Goal: Task Accomplishment & Management: Use online tool/utility

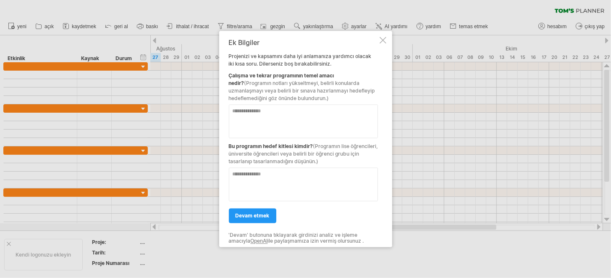
click at [306, 109] on textarea at bounding box center [303, 121] width 149 height 34
type textarea "**********"
click at [302, 189] on textarea at bounding box center [303, 184] width 149 height 34
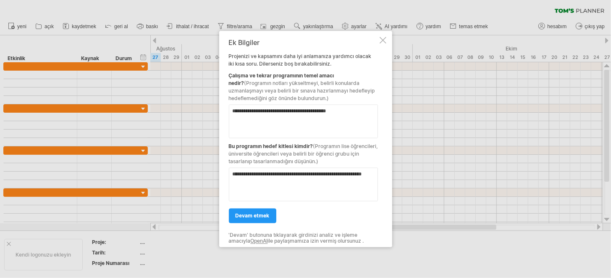
type textarea "**********"
click at [261, 203] on div "devam etmek" at bounding box center [303, 211] width 149 height 21
click at [260, 211] on link "devam etmek" at bounding box center [252, 215] width 47 height 15
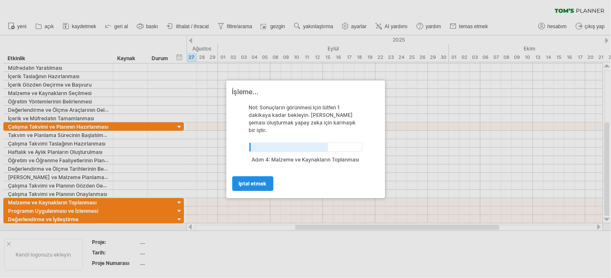
click at [262, 183] on link "iptal etmek" at bounding box center [252, 183] width 41 height 15
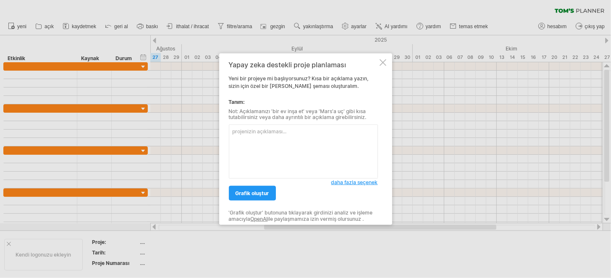
click at [267, 138] on textarea at bounding box center [303, 151] width 149 height 54
type textarea "yıllık ders çalışma ve tekrar programı"
click at [248, 188] on link "grafik oluştur" at bounding box center [252, 193] width 47 height 15
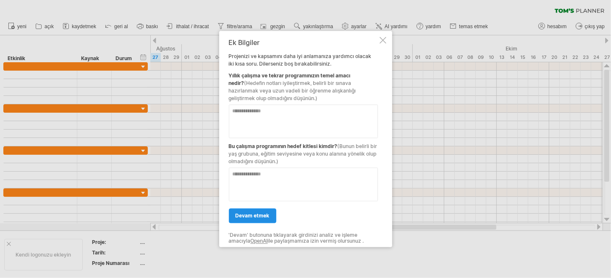
click at [248, 213] on font "devam etmek" at bounding box center [253, 215] width 34 height 6
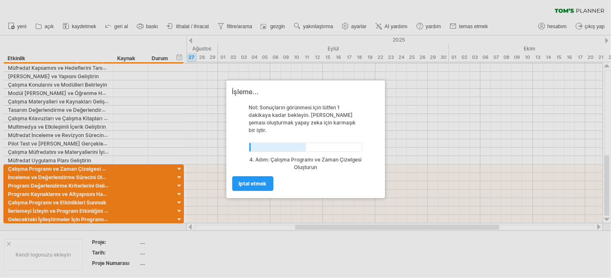
click at [228, 190] on div "İşleme... Not: Sonuçların görünmesi için lütfen 1 dakikaya kadar bekleyin. [PER…" at bounding box center [305, 139] width 159 height 118
click at [234, 186] on div "İşleme... Not: Sonuçların görünmesi için lütfen 1 dakikaya kadar bekleyin. [PER…" at bounding box center [305, 139] width 159 height 118
click at [237, 182] on link "iptal etmek" at bounding box center [252, 183] width 41 height 15
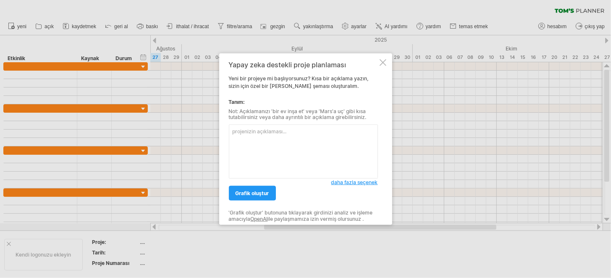
click at [377, 63] on div "Yapay zeka destekli proje planlaması" at bounding box center [303, 64] width 149 height 8
click at [383, 62] on div at bounding box center [383, 62] width 7 height 7
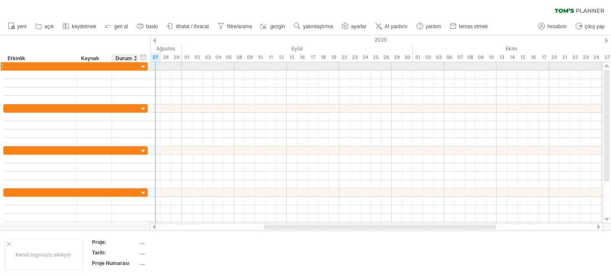
click at [136, 67] on div at bounding box center [138, 66] width 4 height 8
click at [139, 66] on div at bounding box center [143, 67] width 8 height 8
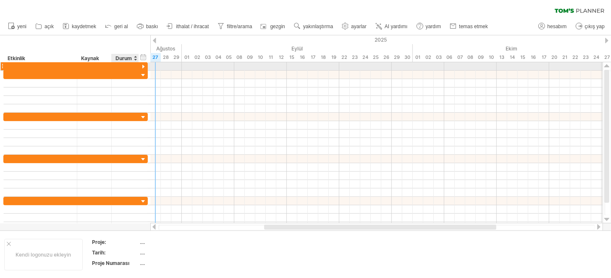
click at [141, 66] on div at bounding box center [143, 67] width 8 height 8
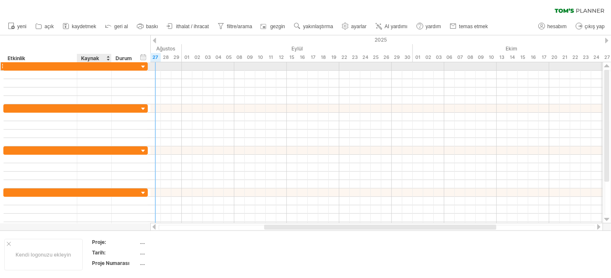
click at [111, 65] on div at bounding box center [110, 66] width 4 height 8
click at [143, 66] on div at bounding box center [143, 67] width 8 height 8
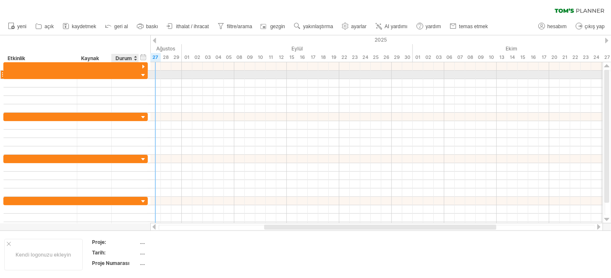
click at [142, 76] on div at bounding box center [143, 75] width 8 height 8
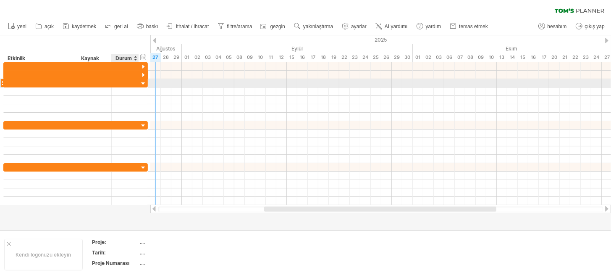
click at [144, 83] on div at bounding box center [143, 84] width 8 height 8
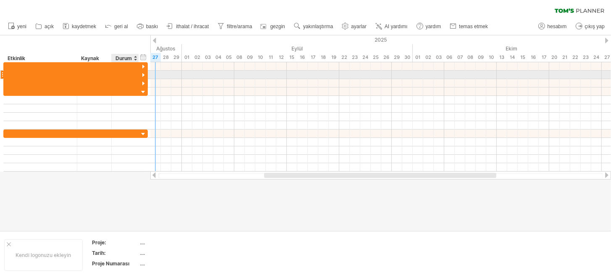
click at [142, 76] on div at bounding box center [143, 75] width 8 height 8
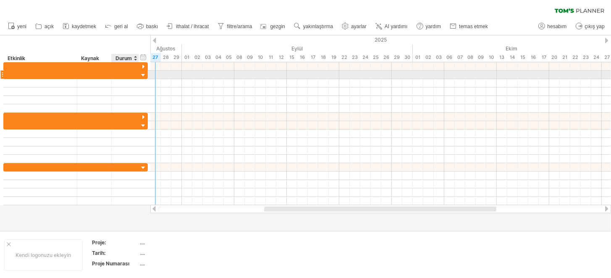
click at [142, 72] on div at bounding box center [143, 75] width 8 height 8
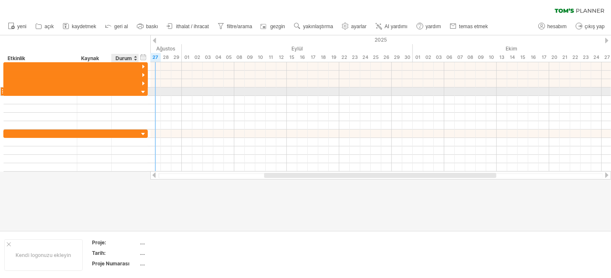
click at [144, 93] on div at bounding box center [143, 92] width 8 height 8
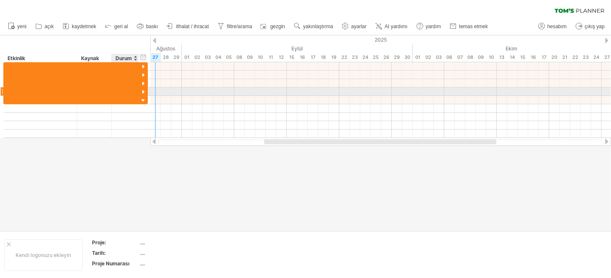
click at [144, 92] on div at bounding box center [143, 92] width 8 height 8
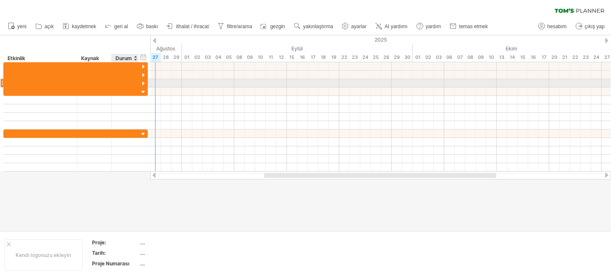
click at [142, 81] on div at bounding box center [143, 84] width 8 height 8
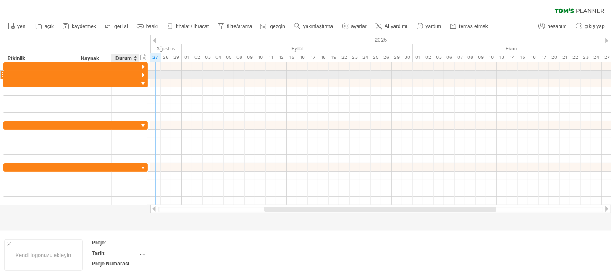
click at [142, 74] on div at bounding box center [143, 75] width 8 height 8
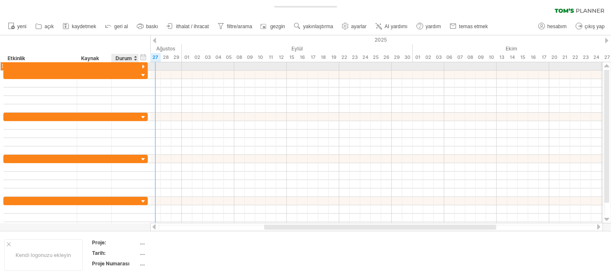
click at [143, 65] on div at bounding box center [143, 67] width 8 height 8
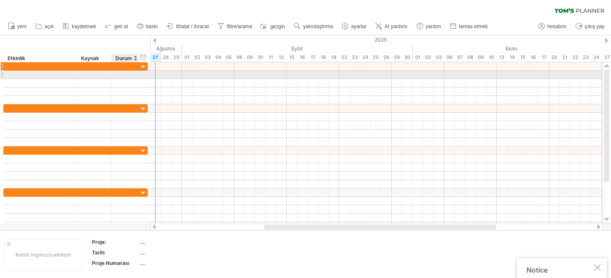
click at [105, 65] on div at bounding box center [94, 66] width 26 height 8
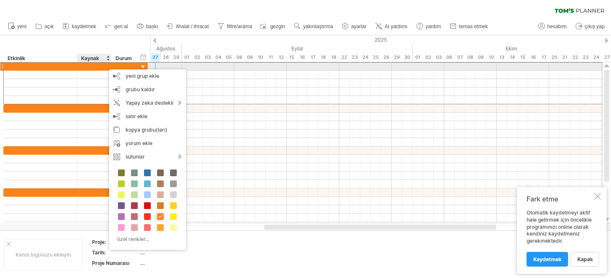
click at [82, 66] on div at bounding box center [94, 66] width 26 height 8
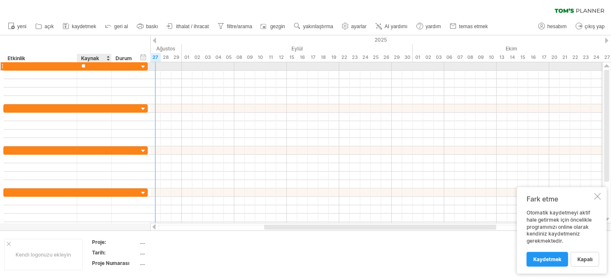
type input "*"
type input "*******"
click at [84, 68] on input "*******" at bounding box center [94, 66] width 26 height 8
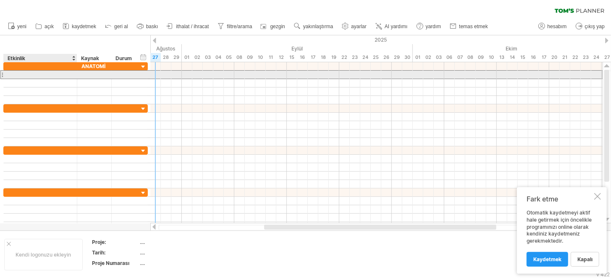
click at [71, 75] on div at bounding box center [40, 75] width 65 height 8
click at [71, 75] on input "text" at bounding box center [40, 75] width 65 height 8
click at [189, 77] on div at bounding box center [376, 75] width 452 height 8
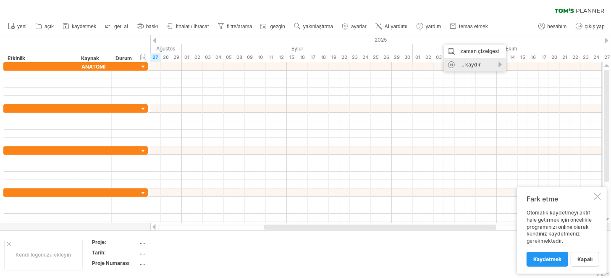
click at [471, 64] on font "... kaydır" at bounding box center [470, 64] width 21 height 6
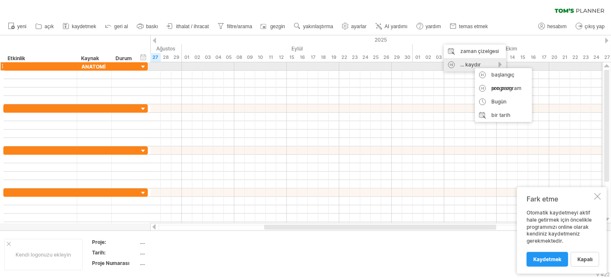
click at [471, 64] on font "... kaydır" at bounding box center [470, 64] width 21 height 6
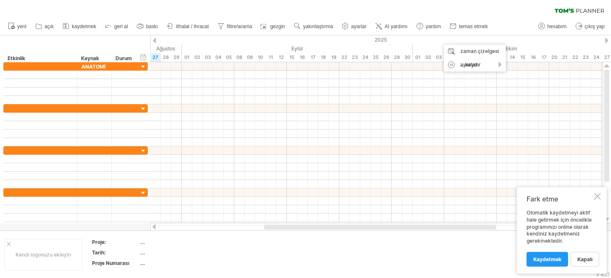
click at [458, 18] on ul "yeni açık" at bounding box center [248, 27] width 488 height 18
click at [550, 29] on link "hesabım" at bounding box center [552, 26] width 33 height 11
type input "**********"
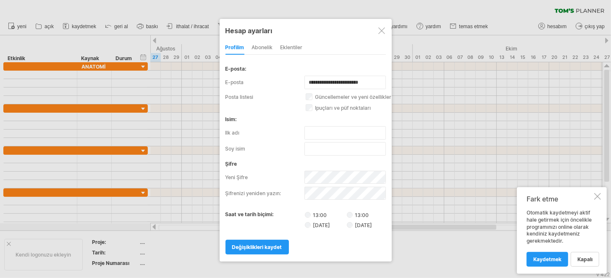
click at [265, 45] on font "abonelik" at bounding box center [262, 47] width 21 height 6
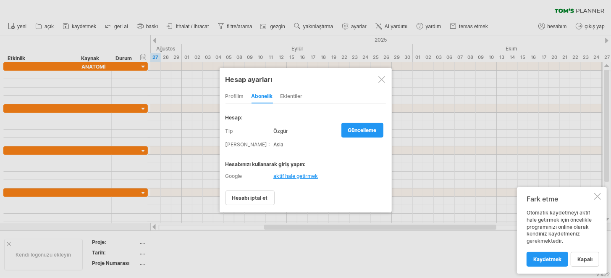
click at [384, 81] on div at bounding box center [381, 79] width 7 height 7
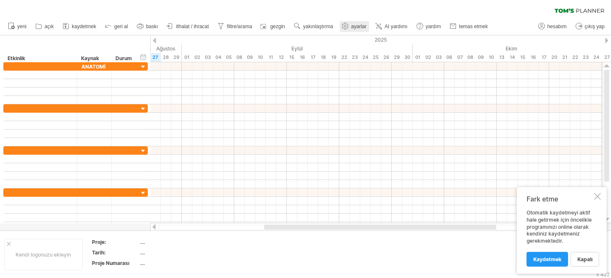
click at [357, 23] on link "ayarlar" at bounding box center [354, 26] width 29 height 11
select select "*"
select select "**"
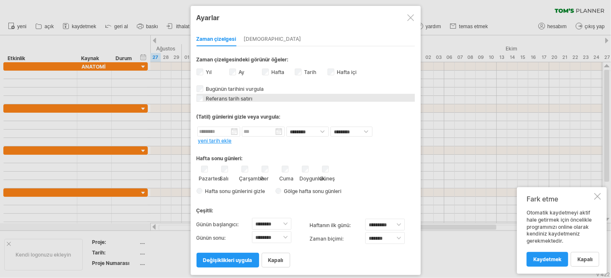
click at [207, 97] on font "Referans tarih satırı" at bounding box center [229, 98] width 47 height 6
click at [203, 97] on div "Referans tarih satırı Referans tarih çizgisi, grafikte daha koyu renkli dikey b…" at bounding box center [306, 98] width 218 height 8
click at [283, 189] on span "Gölge hafta sonu günleri" at bounding box center [311, 191] width 60 height 6
click at [380, 190] on span at bounding box center [377, 191] width 8 height 8
click at [449, 205] on span at bounding box center [448, 203] width 7 height 7
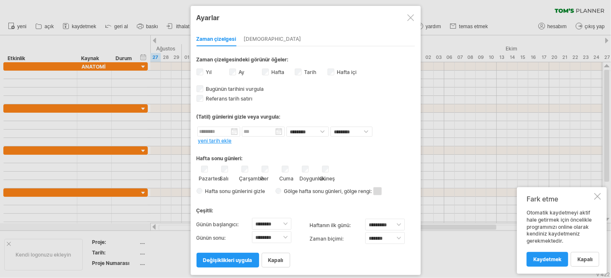
click at [336, 69] on label "Hafta içi hafta içi görünürlüğü Şu anda zaman çizelgesinde haftanın günlerini y…" at bounding box center [346, 72] width 21 height 6
click at [223, 257] on font "değişiklikleri uygula" at bounding box center [227, 260] width 49 height 6
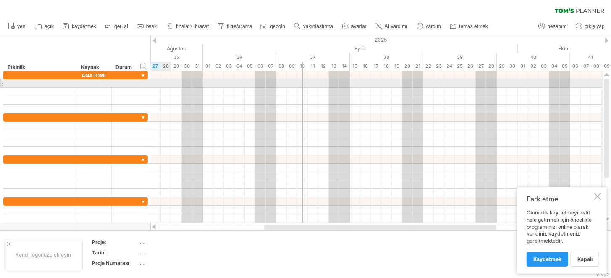
click at [162, 85] on div at bounding box center [376, 83] width 452 height 8
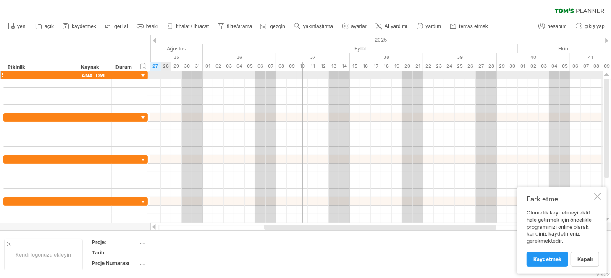
click at [165, 74] on div at bounding box center [376, 75] width 452 height 8
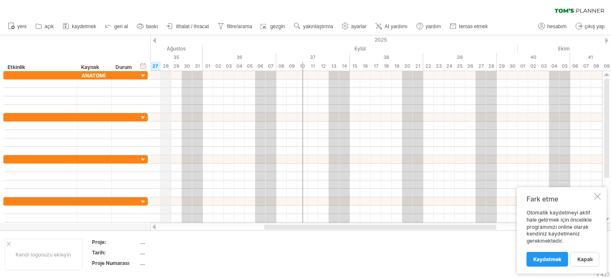
click at [163, 65] on font "28" at bounding box center [166, 66] width 6 height 6
click at [303, 227] on div at bounding box center [380, 226] width 232 height 5
click at [546, 261] on font "Kaydetmek" at bounding box center [547, 259] width 28 height 6
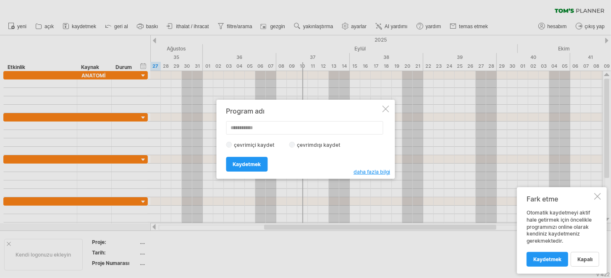
click at [260, 131] on input "text" at bounding box center [304, 127] width 157 height 13
type input "**********"
click at [257, 161] on font "Kaydetmek" at bounding box center [247, 164] width 28 height 6
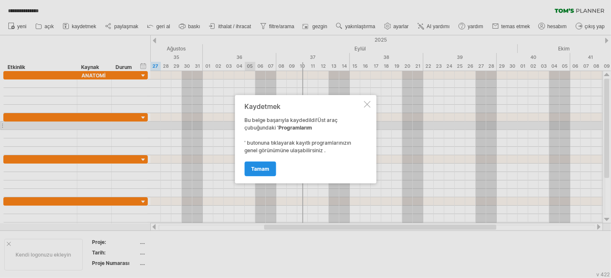
click at [265, 165] on font "Tamam" at bounding box center [260, 168] width 18 height 6
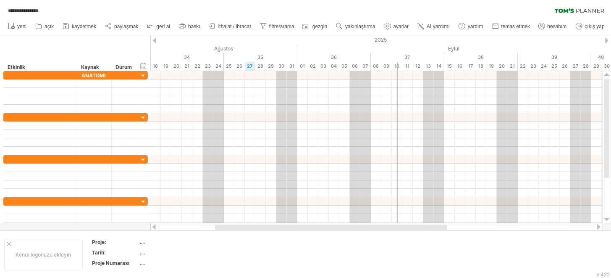
drag, startPoint x: 299, startPoint y: 227, endPoint x: 437, endPoint y: 122, distance: 173.2
click at [250, 226] on div at bounding box center [331, 226] width 232 height 5
click at [390, 23] on use at bounding box center [387, 26] width 8 height 8
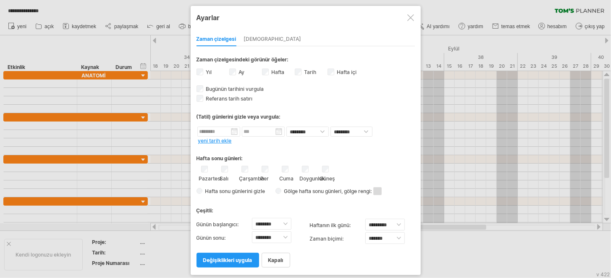
click at [409, 18] on div at bounding box center [410, 17] width 7 height 7
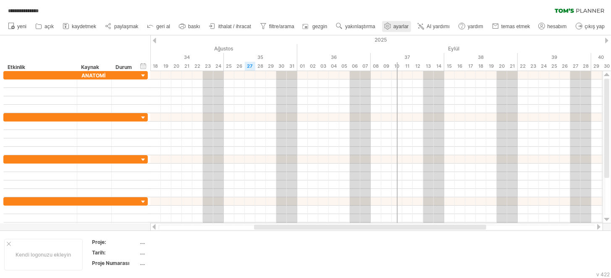
click at [401, 29] on link "ayarlar" at bounding box center [396, 26] width 29 height 11
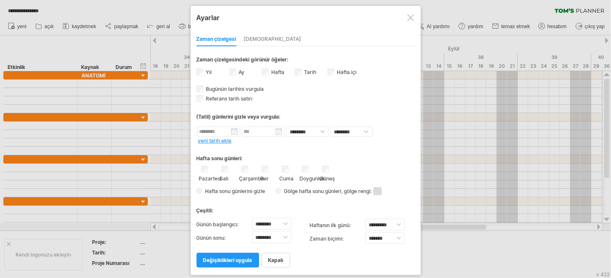
click at [218, 140] on font "yeni tarih ekle" at bounding box center [215, 140] width 34 height 6
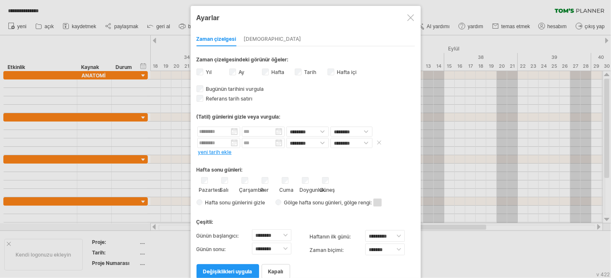
click at [378, 143] on span at bounding box center [379, 142] width 8 height 6
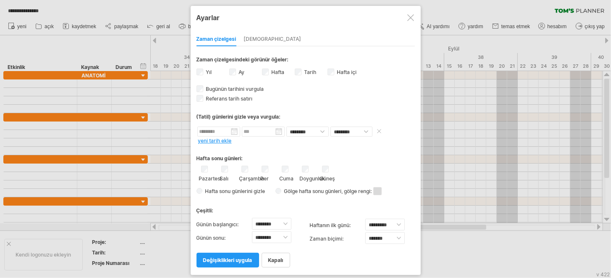
click at [233, 129] on input "text" at bounding box center [218, 131] width 43 height 10
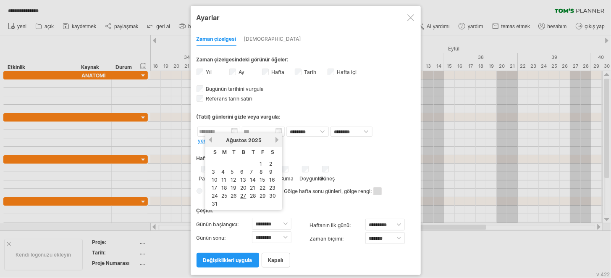
click at [274, 139] on link "Sonraki" at bounding box center [277, 139] width 6 height 6
click at [223, 177] on font "15" at bounding box center [223, 179] width 5 height 6
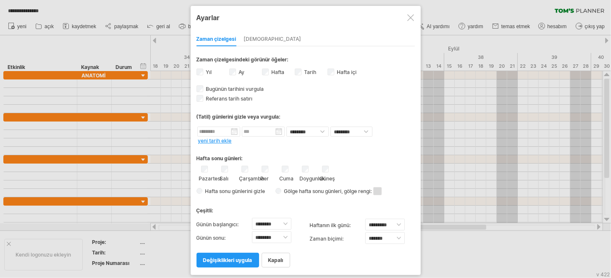
click at [260, 147] on div "Hafta sonu günleri:" at bounding box center [306, 155] width 218 height 16
click at [412, 17] on div at bounding box center [410, 17] width 7 height 7
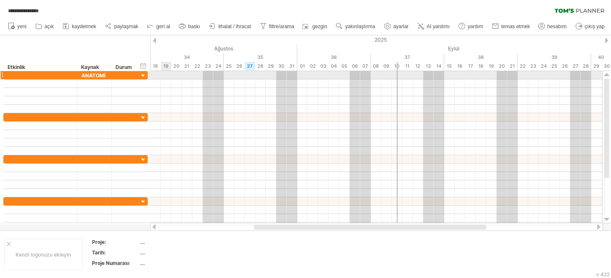
click at [170, 72] on div at bounding box center [376, 75] width 452 height 8
click at [171, 71] on div at bounding box center [376, 75] width 452 height 8
click at [159, 74] on div at bounding box center [376, 75] width 452 height 8
click at [79, 78] on div "******* ANATOMİ" at bounding box center [94, 75] width 34 height 8
click at [153, 40] on div at bounding box center [154, 40] width 3 height 5
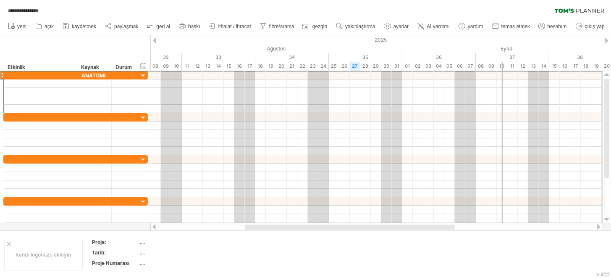
click at [153, 40] on div at bounding box center [154, 40] width 3 height 5
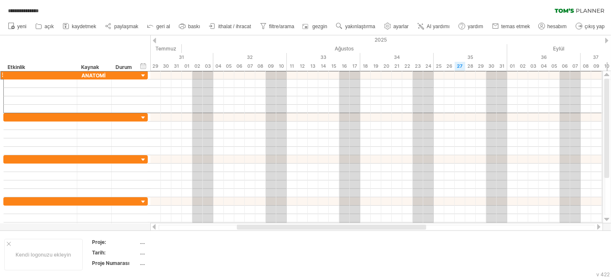
click at [602, 42] on div "2025" at bounding box center [580, 39] width 1869 height 9
click at [608, 40] on div at bounding box center [606, 40] width 3 height 5
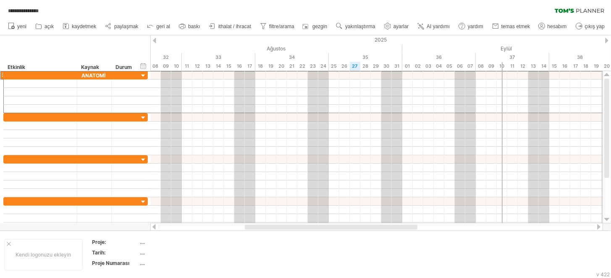
click at [608, 40] on div at bounding box center [606, 40] width 3 height 5
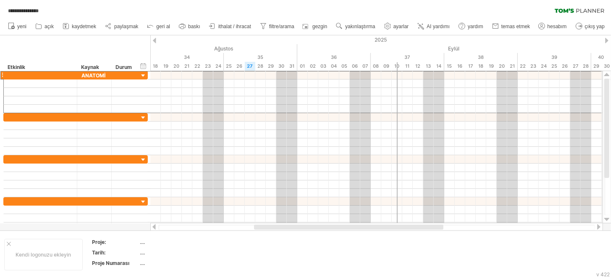
click at [609, 40] on div "2025" at bounding box center [370, 39] width 1869 height 9
click at [607, 42] on div at bounding box center [606, 40] width 3 height 5
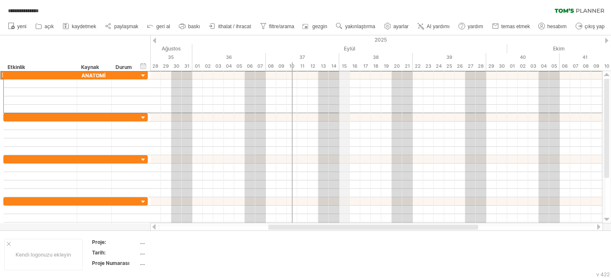
click at [344, 62] on div "15" at bounding box center [344, 66] width 10 height 9
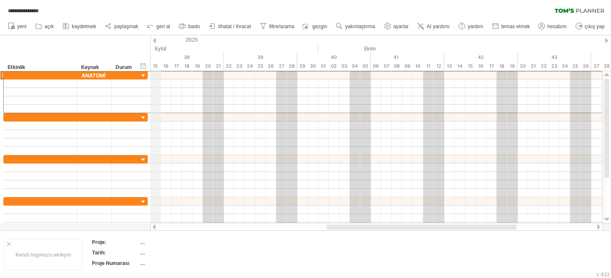
drag, startPoint x: 348, startPoint y: 50, endPoint x: 160, endPoint y: 53, distance: 187.7
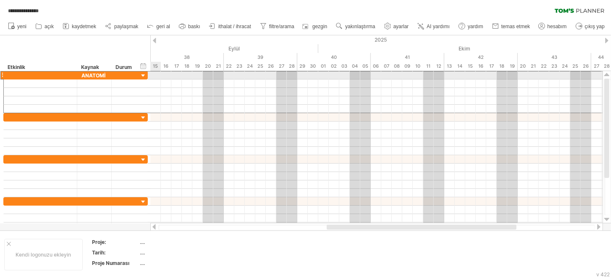
click at [156, 78] on div at bounding box center [376, 75] width 452 height 8
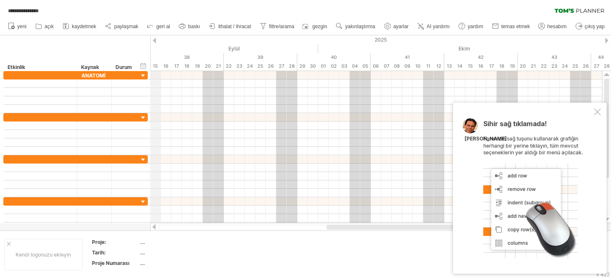
click at [157, 67] on font "15" at bounding box center [155, 66] width 5 height 6
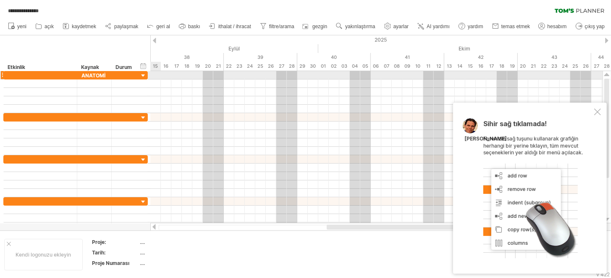
click at [157, 73] on div at bounding box center [376, 75] width 452 height 8
click at [156, 68] on font "15" at bounding box center [155, 66] width 5 height 6
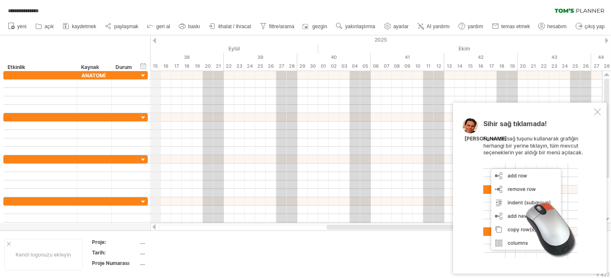
click at [157, 66] on font "15" at bounding box center [155, 66] width 5 height 6
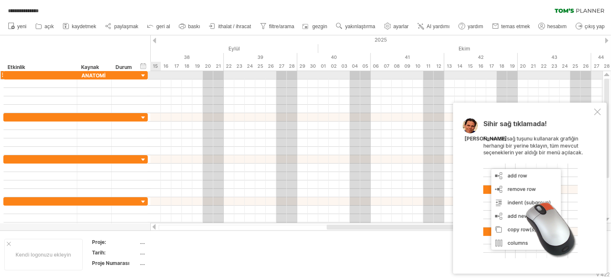
click at [153, 75] on div at bounding box center [376, 75] width 452 height 8
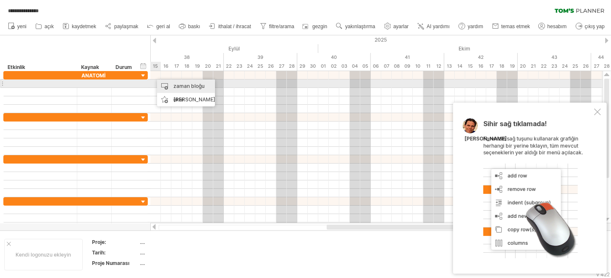
click at [168, 87] on div "zaman bloğu ekle" at bounding box center [186, 92] width 58 height 27
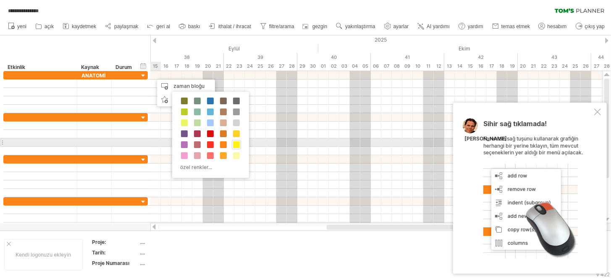
click at [237, 146] on span at bounding box center [236, 144] width 7 height 7
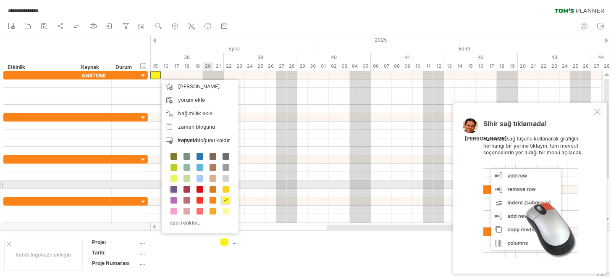
click at [173, 187] on span at bounding box center [173, 189] width 7 height 7
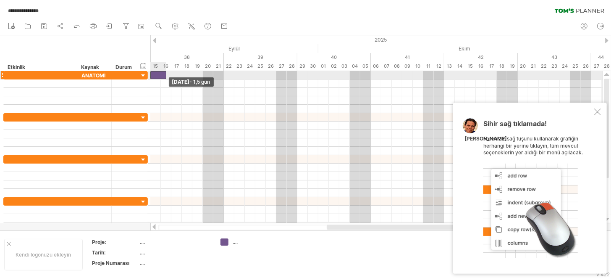
drag, startPoint x: 160, startPoint y: 75, endPoint x: 168, endPoint y: 77, distance: 7.8
click at [168, 77] on span at bounding box center [166, 75] width 3 height 8
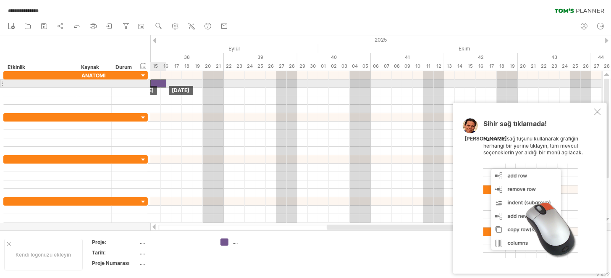
drag, startPoint x: 162, startPoint y: 79, endPoint x: 164, endPoint y: 86, distance: 7.4
click at [109, 84] on div at bounding box center [110, 83] width 4 height 8
click at [94, 85] on div at bounding box center [94, 83] width 26 height 8
click at [94, 85] on input "text" at bounding box center [94, 83] width 26 height 8
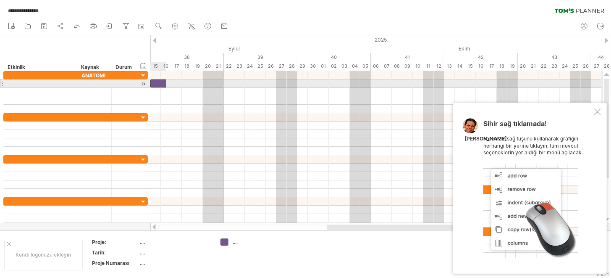
click at [158, 84] on div at bounding box center [158, 83] width 16 height 8
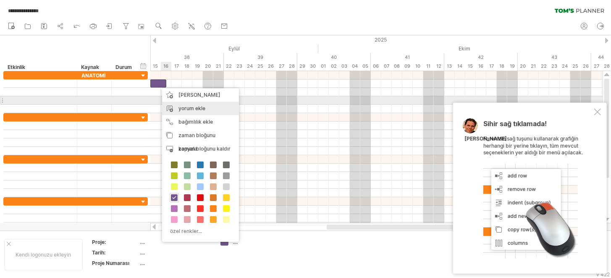
click at [186, 103] on div "yorum ekle" at bounding box center [200, 108] width 77 height 13
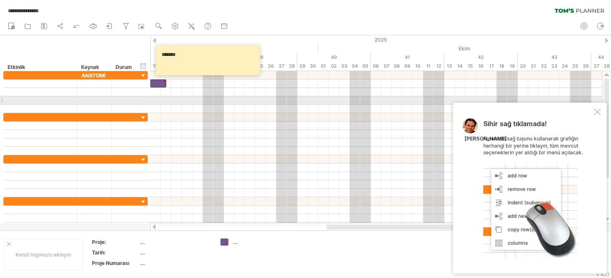
type textarea "*******"
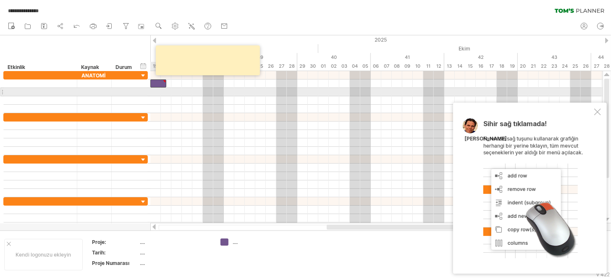
click at [157, 84] on div at bounding box center [158, 83] width 16 height 8
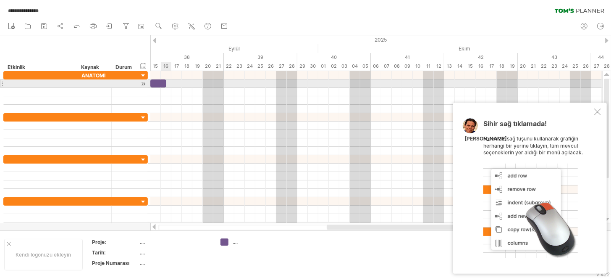
click at [161, 83] on div at bounding box center [158, 83] width 16 height 8
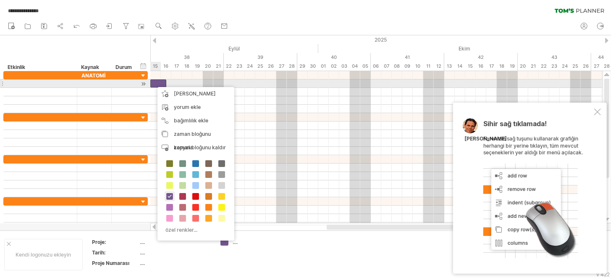
click at [159, 82] on div at bounding box center [158, 83] width 16 height 8
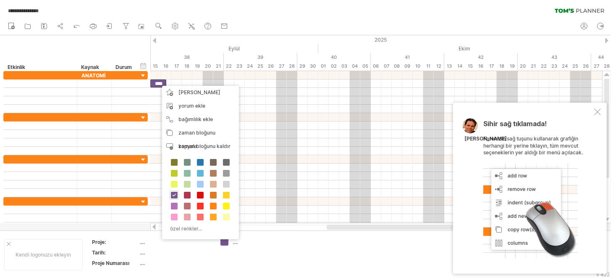
click at [294, 250] on td at bounding box center [316, 254] width 66 height 32
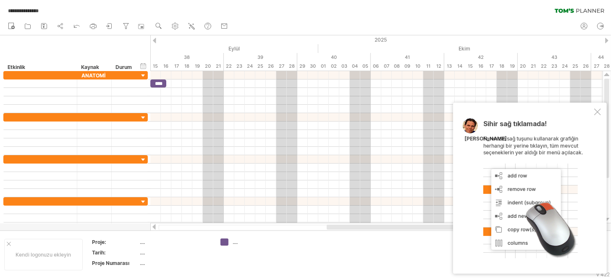
click at [227, 241] on div "**********" at bounding box center [305, 139] width 611 height 278
click at [236, 241] on font "...." at bounding box center [235, 242] width 5 height 6
click at [224, 243] on div "**********" at bounding box center [305, 139] width 611 height 278
click at [225, 242] on div at bounding box center [224, 242] width 8 height 8
click at [307, 242] on td at bounding box center [316, 254] width 66 height 32
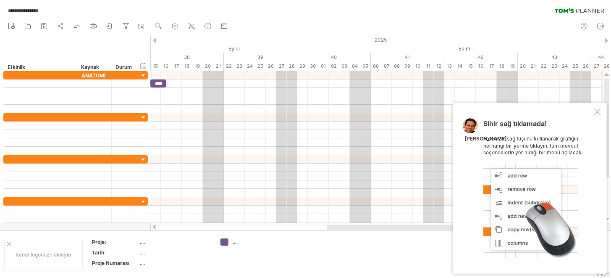
click at [232, 243] on div "...." at bounding box center [249, 241] width 58 height 7
click at [237, 243] on font "...." at bounding box center [235, 242] width 5 height 6
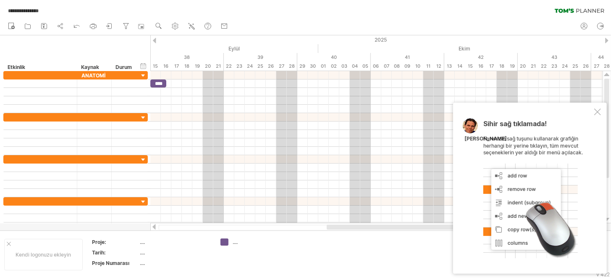
click at [222, 241] on div "**********" at bounding box center [305, 139] width 611 height 278
click at [222, 241] on div at bounding box center [224, 242] width 8 height 8
click at [317, 256] on td at bounding box center [316, 254] width 66 height 32
click at [237, 242] on font "...." at bounding box center [235, 242] width 5 height 6
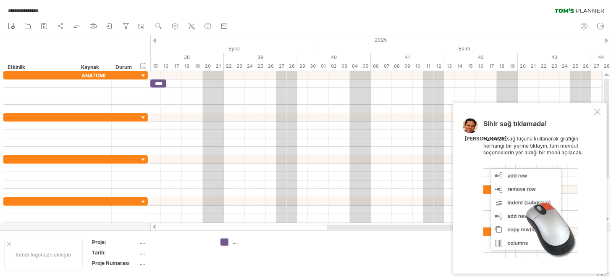
click at [236, 242] on font "...." at bounding box center [235, 242] width 5 height 6
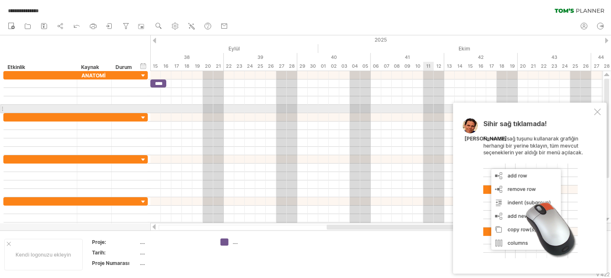
click at [596, 111] on div at bounding box center [597, 111] width 7 height 7
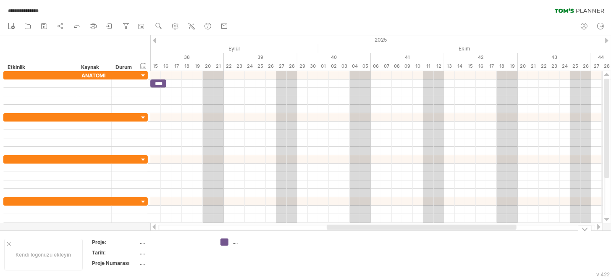
click at [235, 241] on font "...." at bounding box center [235, 242] width 5 height 6
click at [236, 243] on font "...." at bounding box center [235, 242] width 5 height 6
click at [226, 243] on div "**********" at bounding box center [305, 139] width 611 height 278
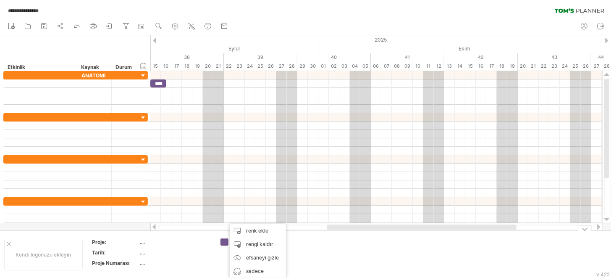
click at [300, 263] on td at bounding box center [316, 254] width 66 height 32
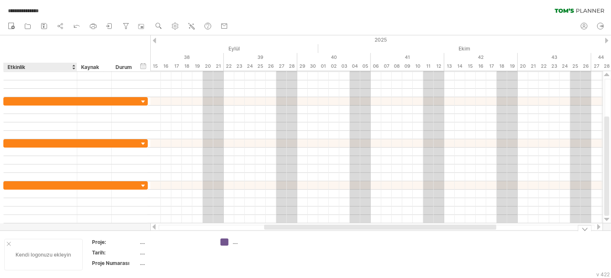
click at [42, 249] on div "Kendi logonuzu ekleyin" at bounding box center [43, 254] width 79 height 31
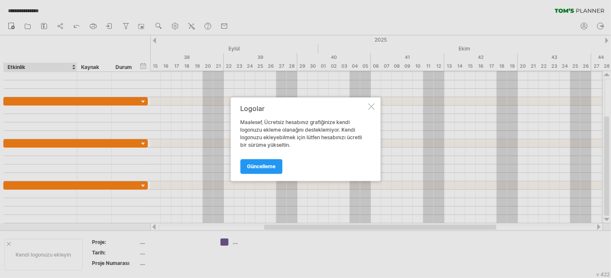
click at [371, 105] on div at bounding box center [371, 106] width 7 height 7
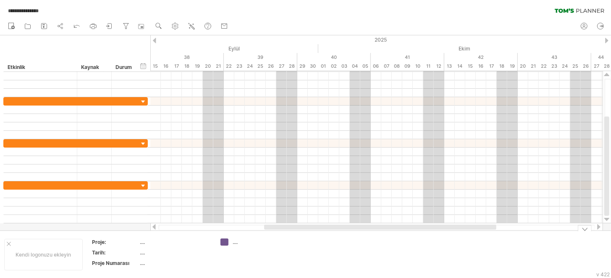
click at [228, 242] on div "**********" at bounding box center [305, 139] width 611 height 278
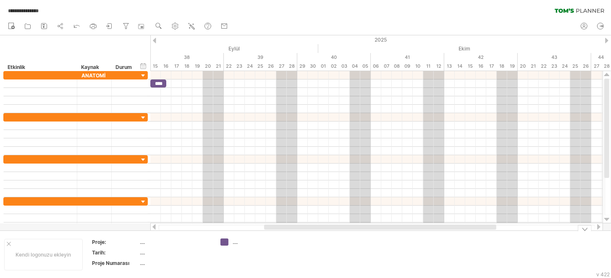
click at [227, 243] on div "**********" at bounding box center [305, 139] width 611 height 278
click at [240, 243] on div "...." at bounding box center [256, 241] width 46 height 7
click at [237, 243] on input "text" at bounding box center [254, 241] width 42 height 7
type input "*"
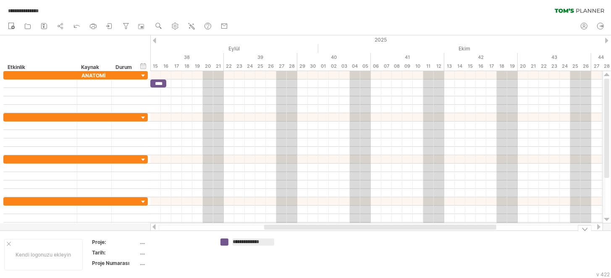
type input "**********"
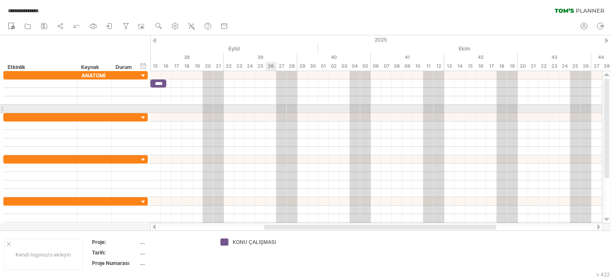
drag, startPoint x: 6, startPoint y: 71, endPoint x: 270, endPoint y: 106, distance: 265.7
click at [270, 106] on div "**********" at bounding box center [305, 139] width 611 height 278
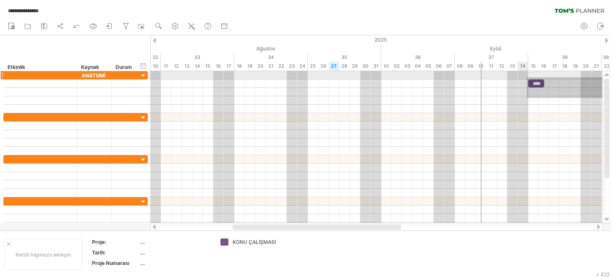
drag, startPoint x: 244, startPoint y: 92, endPoint x: 527, endPoint y: 75, distance: 283.6
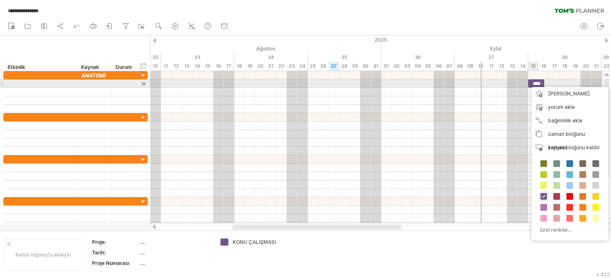
click at [537, 83] on font "****" at bounding box center [537, 83] width 8 height 5
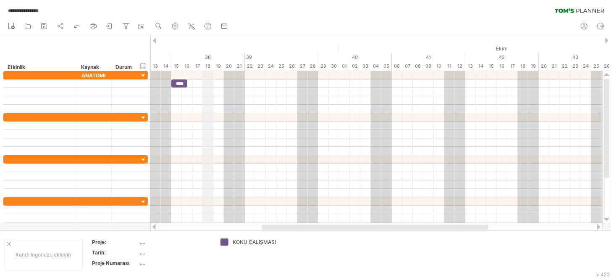
drag, startPoint x: 567, startPoint y: 47, endPoint x: 211, endPoint y: 59, distance: 356.7
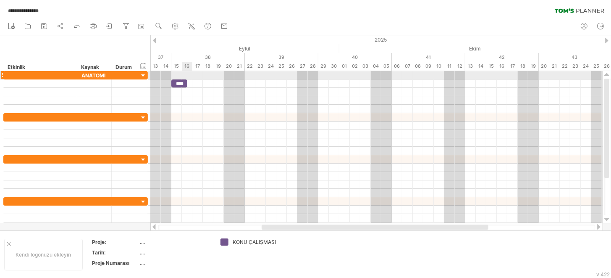
click at [180, 81] on font "****" at bounding box center [180, 83] width 8 height 5
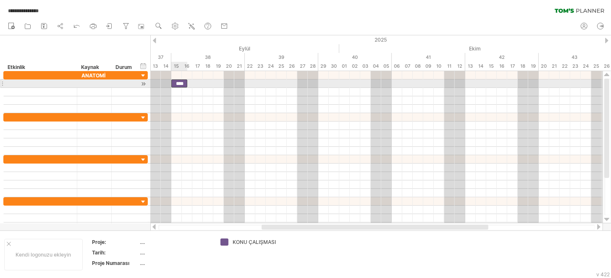
click at [176, 86] on font "****" at bounding box center [180, 83] width 8 height 5
click at [180, 82] on font "****" at bounding box center [180, 83] width 8 height 5
click at [188, 84] on span at bounding box center [187, 83] width 3 height 8
click at [184, 83] on font "****" at bounding box center [180, 83] width 8 height 5
click at [181, 81] on font "****" at bounding box center [180, 83] width 8 height 5
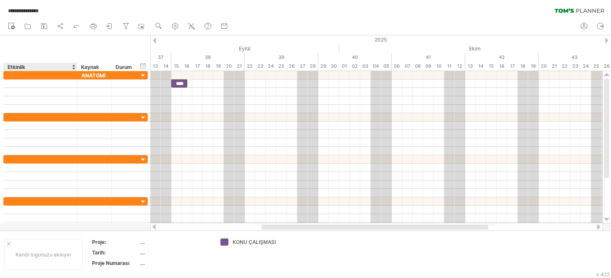
click at [63, 65] on div "Etkinlik" at bounding box center [40, 67] width 65 height 8
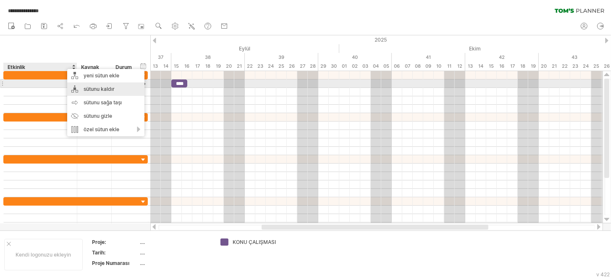
click at [80, 87] on div "sütunu kaldır" at bounding box center [105, 88] width 77 height 13
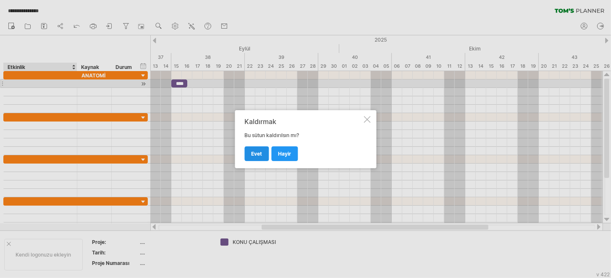
click at [257, 151] on font "Evet" at bounding box center [256, 153] width 11 height 6
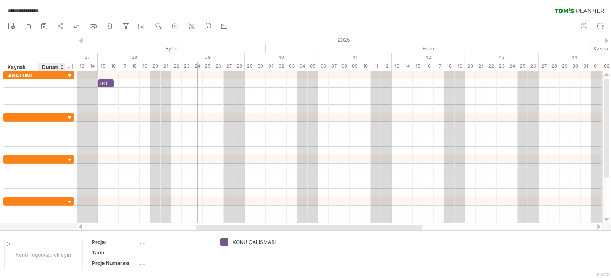
click at [62, 66] on div at bounding box center [61, 67] width 3 height 8
click at [46, 57] on div "başlangıç/bitiş/süreyi gizle başlangıç/bitiş/süreyi göster ******** Kaynak ****…" at bounding box center [38, 53] width 77 height 36
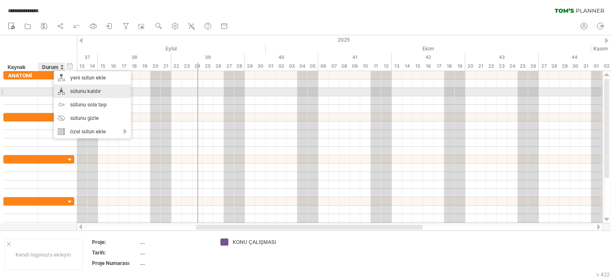
click at [79, 90] on font "sütunu kaldır" at bounding box center [85, 91] width 31 height 6
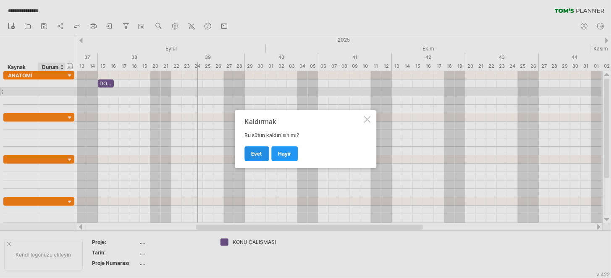
click at [266, 151] on link "Evet" at bounding box center [256, 153] width 24 height 15
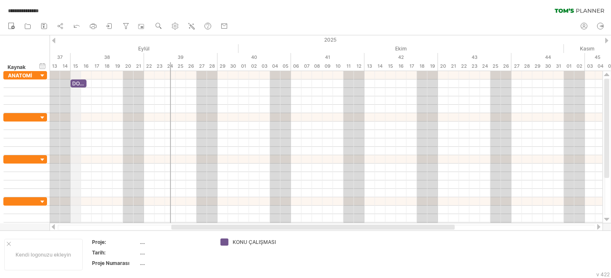
drag, startPoint x: 49, startPoint y: 53, endPoint x: 73, endPoint y: 52, distance: 24.0
click at [73, 52] on div "**********" at bounding box center [305, 139] width 611 height 278
click at [28, 74] on font "ANATOMİ" at bounding box center [20, 75] width 24 height 6
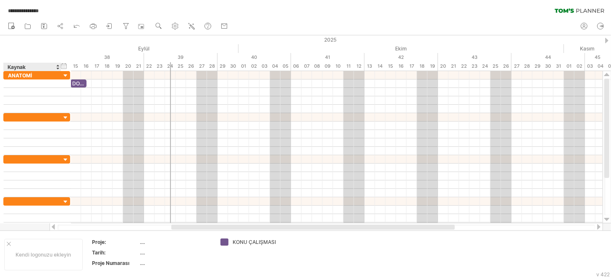
drag, startPoint x: 36, startPoint y: 66, endPoint x: 59, endPoint y: 67, distance: 23.1
click at [59, 67] on div at bounding box center [60, 67] width 3 height 8
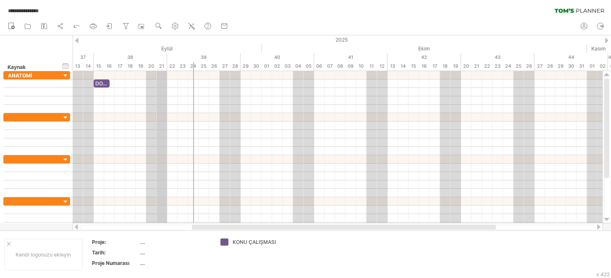
click at [166, 53] on div "38" at bounding box center [130, 57] width 73 height 9
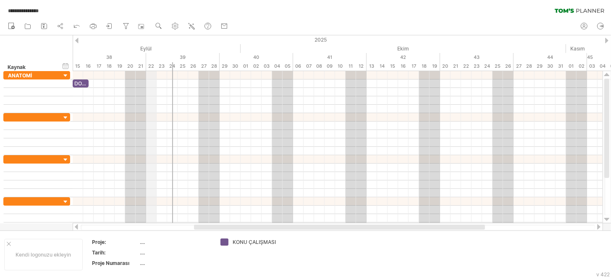
drag, startPoint x: 170, startPoint y: 47, endPoint x: 152, endPoint y: 50, distance: 19.1
click at [152, 50] on div "Eylül" at bounding box center [83, 48] width 315 height 9
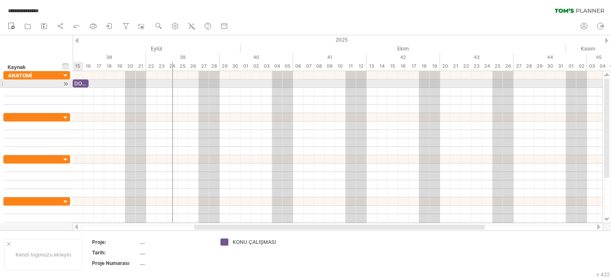
click at [80, 81] on font "DOKU" at bounding box center [81, 83] width 15 height 6
drag, startPoint x: 87, startPoint y: 81, endPoint x: 82, endPoint y: 81, distance: 5.0
click at [82, 81] on span at bounding box center [82, 83] width 3 height 8
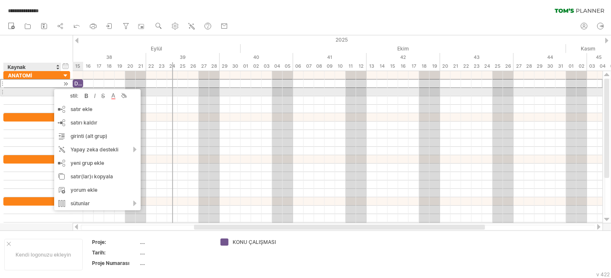
click at [34, 84] on div at bounding box center [32, 83] width 49 height 8
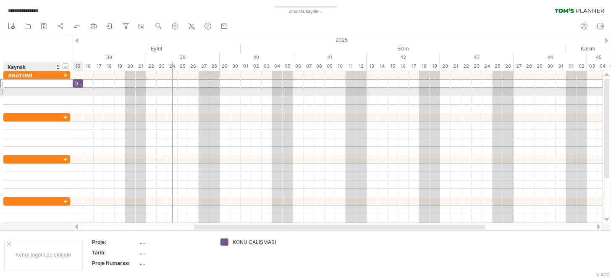
drag, startPoint x: 34, startPoint y: 81, endPoint x: 33, endPoint y: 90, distance: 8.4
click at [33, 90] on div "******* ANATOMİ" at bounding box center [36, 92] width 67 height 42
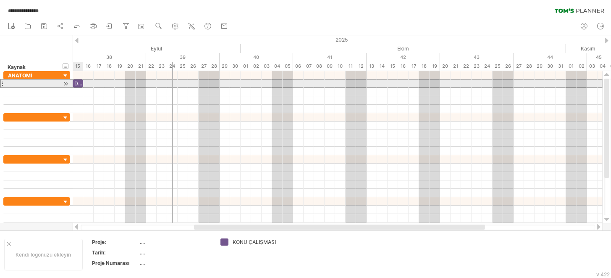
click at [0, 84] on div at bounding box center [1, 83] width 3 height 9
drag, startPoint x: 1, startPoint y: 84, endPoint x: 1, endPoint y: 91, distance: 6.7
click at [1, 91] on div "******* ANATOMİ" at bounding box center [35, 151] width 71 height 160
click at [14, 84] on div at bounding box center [32, 83] width 49 height 8
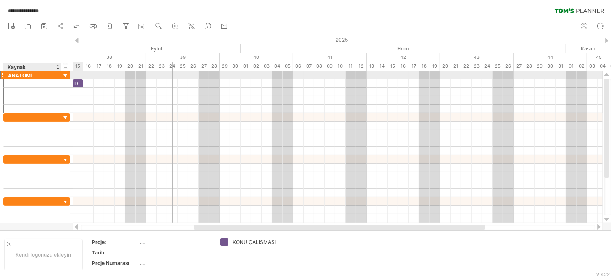
click at [36, 76] on div "ANATOMİ" at bounding box center [32, 75] width 49 height 8
click at [64, 76] on div at bounding box center [66, 76] width 8 height 8
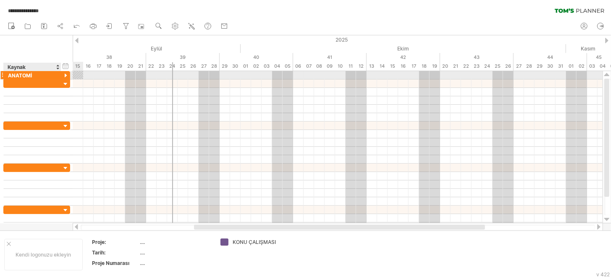
click at [66, 76] on div at bounding box center [66, 76] width 8 height 8
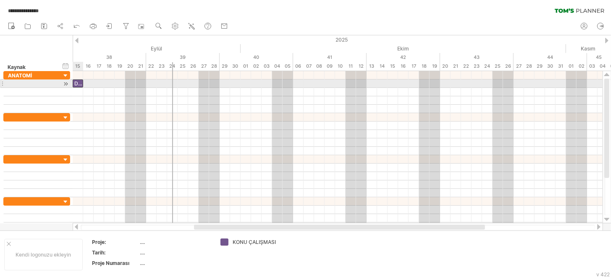
click at [77, 82] on font "DOKU" at bounding box center [81, 83] width 15 height 6
click at [80, 85] on font "DOKU" at bounding box center [81, 83] width 15 height 6
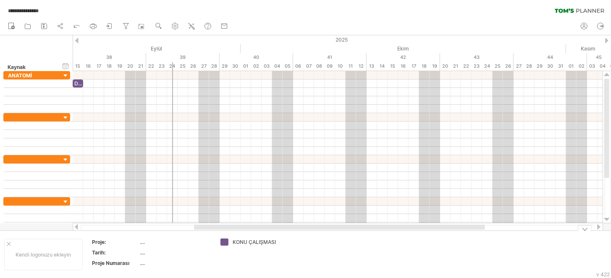
click at [269, 241] on font "KONU ÇALIŞMASI" at bounding box center [254, 242] width 43 height 6
click at [240, 242] on font "KONU ÇALIŞMASI" at bounding box center [254, 242] width 43 height 6
click at [240, 228] on div at bounding box center [339, 226] width 291 height 5
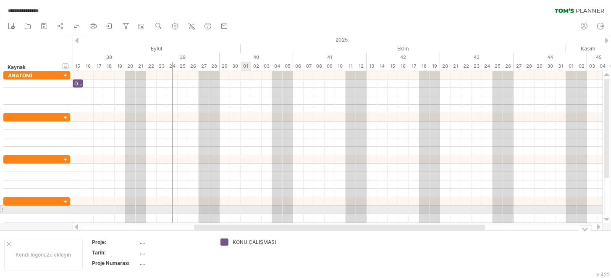
click at [252, 197] on div at bounding box center [338, 201] width 530 height 8
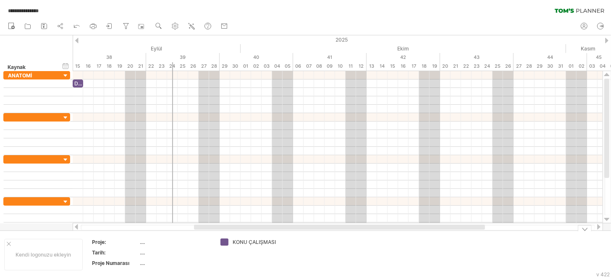
click at [257, 240] on font "KONU ÇALIŞMASI" at bounding box center [254, 242] width 43 height 6
click at [233, 240] on font "KONU ÇALIŞMASI" at bounding box center [254, 242] width 43 height 6
click at [225, 240] on div "**********" at bounding box center [305, 139] width 611 height 278
click at [274, 242] on font "KONU ÇALIŞMASI" at bounding box center [254, 242] width 43 height 6
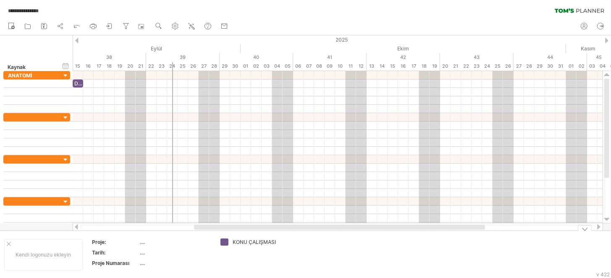
click at [262, 240] on font "KONU ÇALIŞMASI" at bounding box center [254, 242] width 43 height 6
click at [233, 240] on font "KONU ÇALIŞMASI" at bounding box center [254, 242] width 43 height 6
click at [228, 240] on div "**********" at bounding box center [305, 139] width 611 height 278
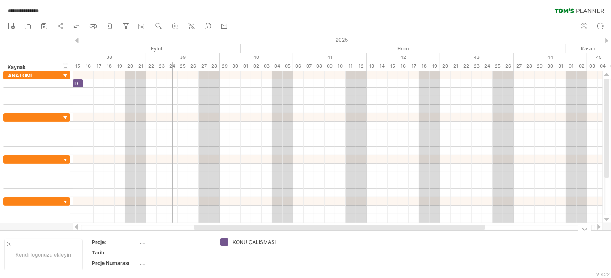
click at [254, 241] on font "KONU ÇALIŞMASI" at bounding box center [254, 242] width 43 height 6
click at [247, 240] on font "KONU ÇALIŞMASI" at bounding box center [254, 242] width 43 height 6
click at [235, 240] on font "KONU ÇALIŞMASI" at bounding box center [254, 242] width 43 height 6
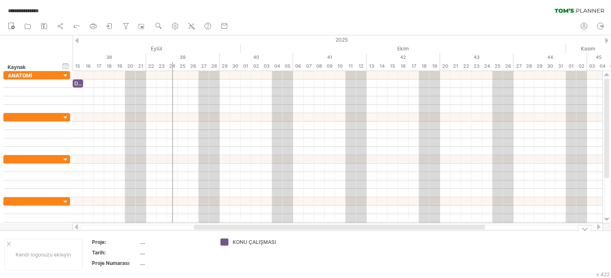
click at [225, 240] on div "**********" at bounding box center [305, 139] width 611 height 278
click at [225, 240] on div at bounding box center [224, 242] width 8 height 8
click at [225, 240] on div "**********" at bounding box center [305, 139] width 611 height 278
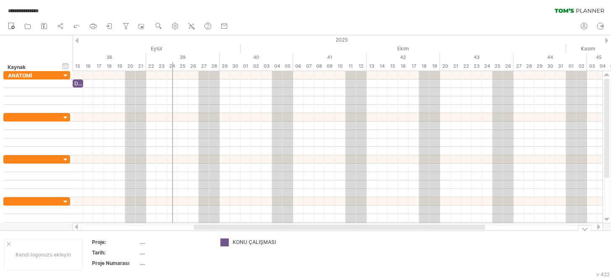
click at [261, 241] on font "KONU ÇALIŞMASI" at bounding box center [254, 242] width 43 height 6
click at [230, 242] on div "KONU ÇALIŞMASI" at bounding box center [249, 241] width 58 height 7
click at [261, 257] on font "efsaneyi gizle" at bounding box center [263, 257] width 33 height 6
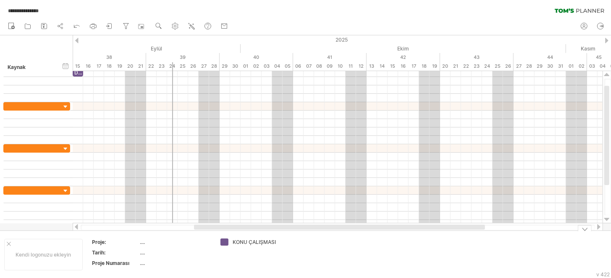
click at [250, 242] on font "KONU ÇALIŞMASI" at bounding box center [254, 242] width 43 height 6
click at [252, 241] on font "KONU ÇALIŞMASI" at bounding box center [254, 242] width 43 height 6
click at [274, 244] on font "KONU ÇALIŞMASI" at bounding box center [254, 242] width 43 height 6
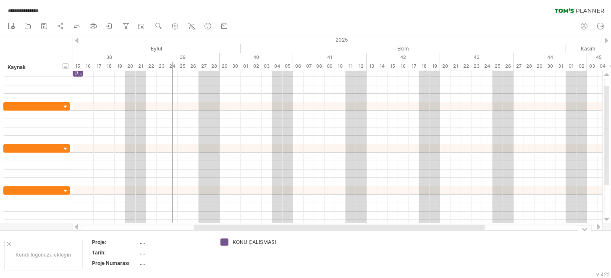
drag, startPoint x: 270, startPoint y: 241, endPoint x: 282, endPoint y: 240, distance: 12.2
click at [270, 241] on font "KONU ÇALIŞMASI" at bounding box center [254, 242] width 43 height 6
click at [282, 240] on td "KONU ÇALIŞMASI" at bounding box center [249, 254] width 66 height 32
click at [281, 241] on td "KONU ÇALIŞMASI" at bounding box center [249, 254] width 66 height 32
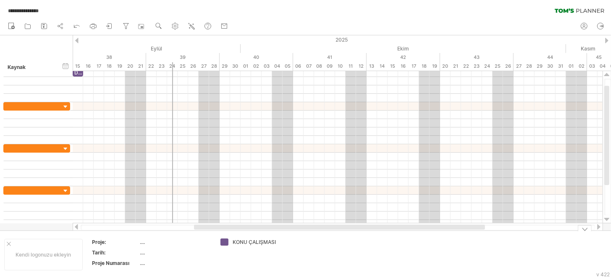
click at [281, 241] on td "KONU ÇALIŞMASI" at bounding box center [249, 254] width 66 height 32
click at [281, 242] on td "KONU ÇALIŞMASI" at bounding box center [249, 254] width 66 height 32
drag, startPoint x: 278, startPoint y: 243, endPoint x: 248, endPoint y: 244, distance: 30.7
click at [258, 244] on td "KONU ÇALIŞMASI" at bounding box center [249, 254] width 66 height 32
click at [234, 244] on div "KONU ÇALIŞMASI" at bounding box center [256, 241] width 46 height 7
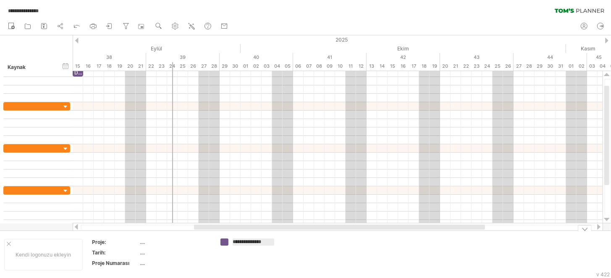
scroll to position [0, 0]
click at [228, 244] on div "**********" at bounding box center [249, 241] width 58 height 7
click at [225, 244] on div "**********" at bounding box center [305, 139] width 611 height 278
click at [225, 244] on div at bounding box center [224, 242] width 8 height 8
click at [254, 241] on font "KONU ÇALIŞMASI" at bounding box center [254, 242] width 43 height 6
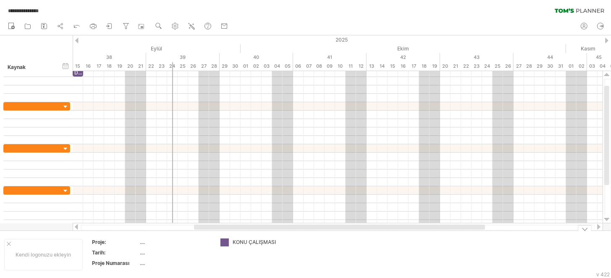
click at [254, 241] on font "KONU ÇALIŞMASI" at bounding box center [254, 242] width 43 height 6
click at [254, 246] on td "KONU ÇALIŞMASI" at bounding box center [249, 254] width 66 height 32
drag, startPoint x: 254, startPoint y: 246, endPoint x: 251, endPoint y: 249, distance: 4.5
click at [253, 247] on td "KONU ÇALIŞMASI" at bounding box center [249, 254] width 66 height 32
click at [251, 249] on td "KONU ÇALIŞMASI" at bounding box center [249, 254] width 66 height 32
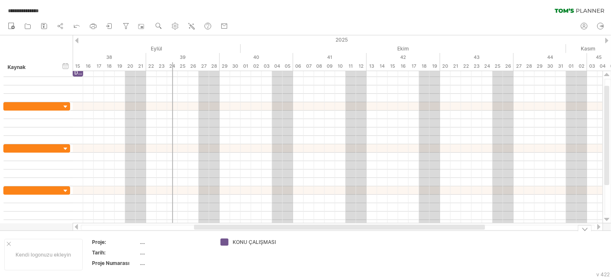
click at [249, 252] on td "KONU ÇALIŞMASI" at bounding box center [249, 254] width 66 height 32
click at [233, 249] on td "KONU ÇALIŞMASI" at bounding box center [249, 254] width 66 height 32
click at [231, 243] on td "KONU ÇALIŞMASI" at bounding box center [249, 254] width 66 height 32
drag, startPoint x: 228, startPoint y: 239, endPoint x: 220, endPoint y: 238, distance: 8.1
click at [227, 239] on div "**********" at bounding box center [305, 139] width 611 height 278
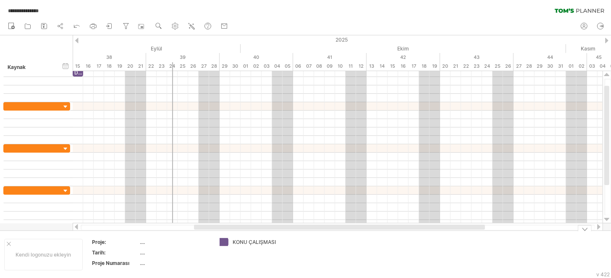
click at [217, 240] on div "**********" at bounding box center [305, 139] width 611 height 278
drag, startPoint x: 215, startPoint y: 243, endPoint x: 216, endPoint y: 248, distance: 5.2
click at [215, 244] on td "Proje: .... Tarih: .... Proje Numarası ...." at bounding box center [151, 254] width 129 height 32
drag, startPoint x: 216, startPoint y: 248, endPoint x: 231, endPoint y: 252, distance: 15.6
click at [220, 251] on td "KONU ÇALIŞMASI" at bounding box center [249, 254] width 66 height 32
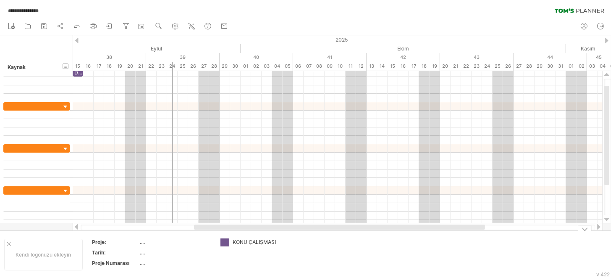
click at [235, 251] on td "KONU ÇALIŞMASI" at bounding box center [249, 254] width 66 height 32
click at [244, 242] on font "KONU ÇALIŞMASI" at bounding box center [254, 242] width 43 height 6
drag, startPoint x: 258, startPoint y: 239, endPoint x: 252, endPoint y: 248, distance: 10.8
click at [252, 248] on td "KONU ÇALIŞMASI" at bounding box center [249, 254] width 66 height 32
drag, startPoint x: 254, startPoint y: 241, endPoint x: 241, endPoint y: 249, distance: 15.3
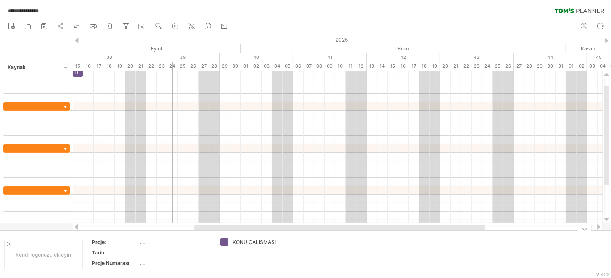
click at [241, 249] on td "KONU ÇALIŞMASI" at bounding box center [249, 254] width 66 height 32
drag, startPoint x: 227, startPoint y: 243, endPoint x: 235, endPoint y: 239, distance: 9.0
click at [228, 236] on div "**********" at bounding box center [305, 139] width 611 height 278
click at [227, 240] on div "**********" at bounding box center [305, 139] width 611 height 278
click at [252, 240] on font "KONU ÇALIŞMASI" at bounding box center [254, 242] width 43 height 6
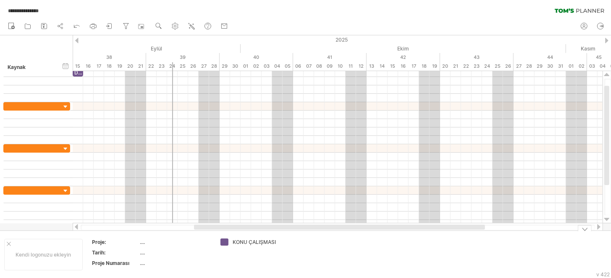
click at [243, 246] on td "KONU ÇALIŞMASI" at bounding box center [249, 254] width 66 height 32
click at [242, 250] on td "KONU ÇALIŞMASI" at bounding box center [249, 254] width 66 height 32
click at [244, 252] on td "KONU ÇALIŞMASI" at bounding box center [249, 254] width 66 height 32
click at [265, 256] on td "KONU ÇALIŞMASI" at bounding box center [249, 254] width 66 height 32
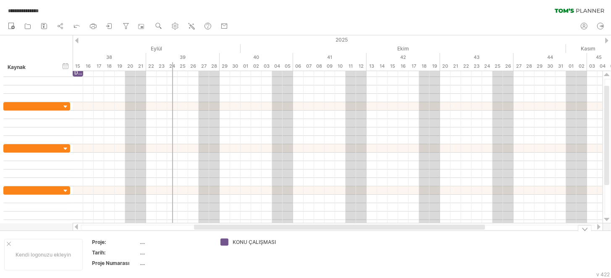
drag, startPoint x: 274, startPoint y: 261, endPoint x: 277, endPoint y: 256, distance: 6.1
click at [274, 260] on td "KONU ÇALIŞMASI" at bounding box center [249, 254] width 66 height 32
drag, startPoint x: 279, startPoint y: 236, endPoint x: 257, endPoint y: 237, distance: 21.9
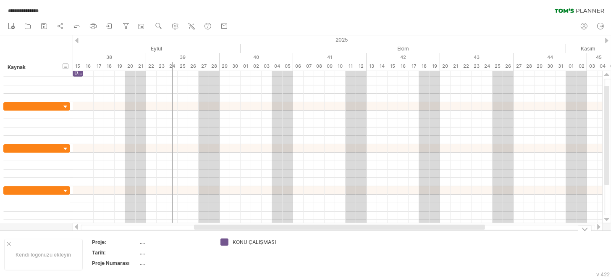
click at [231, 239] on div "KONU ÇALIŞMASI" at bounding box center [249, 241] width 58 height 7
click at [223, 241] on div "**********" at bounding box center [305, 139] width 611 height 278
click at [223, 241] on div at bounding box center [224, 242] width 8 height 8
click at [292, 241] on td at bounding box center [316, 254] width 66 height 32
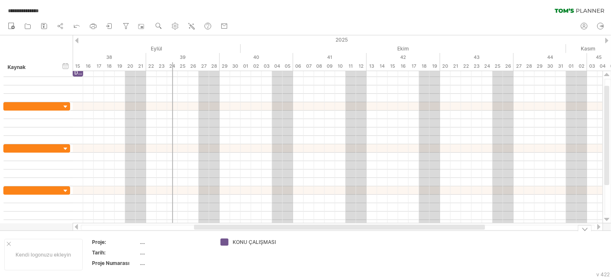
click at [273, 241] on font "KONU ÇALIŞMASI" at bounding box center [254, 242] width 43 height 6
click at [254, 239] on font "KONU ÇALIŞMASI" at bounding box center [254, 242] width 43 height 6
click at [239, 241] on font "KONU ÇALIŞMASI" at bounding box center [254, 242] width 43 height 6
click at [287, 241] on td at bounding box center [316, 254] width 66 height 32
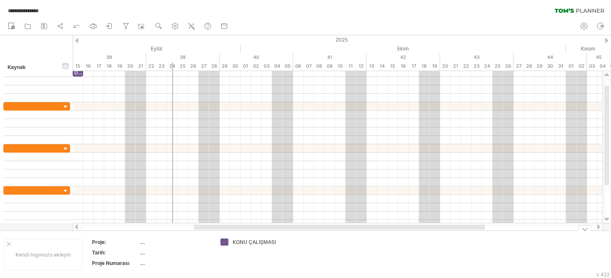
click at [276, 241] on div "KONU ÇALIŞMASI" at bounding box center [256, 241] width 46 height 7
click at [270, 241] on input "**********" at bounding box center [254, 241] width 42 height 7
click at [272, 241] on input "**********" at bounding box center [254, 241] width 42 height 7
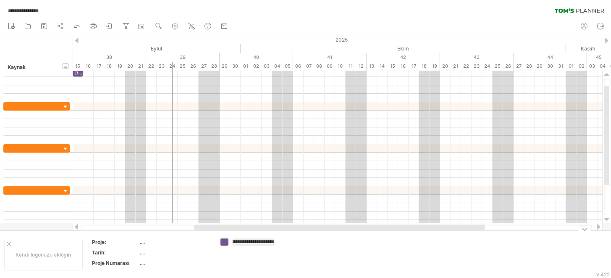
type input "**********"
click at [235, 268] on td "**********" at bounding box center [249, 254] width 66 height 32
click at [294, 251] on td at bounding box center [316, 254] width 66 height 32
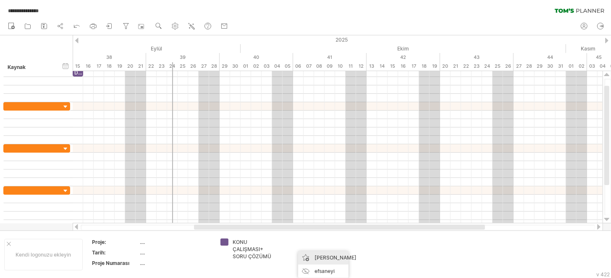
click at [317, 254] on font "[PERSON_NAME]" at bounding box center [336, 257] width 42 height 6
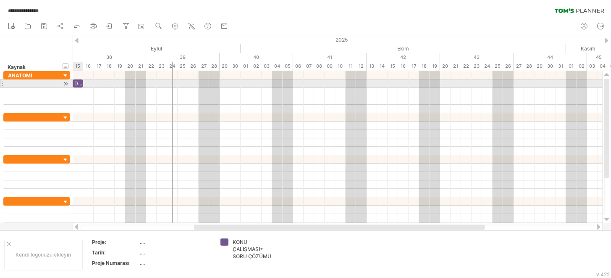
click at [78, 85] on font "DOKU" at bounding box center [81, 83] width 15 height 6
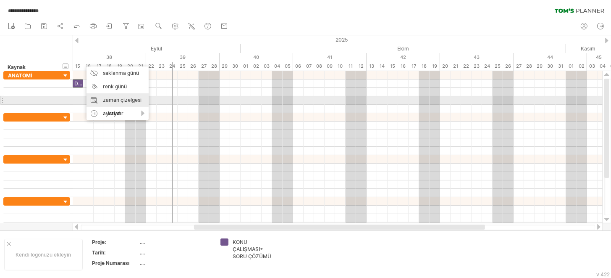
click at [105, 97] on font "zaman çizelgesi ayarları" at bounding box center [122, 107] width 39 height 20
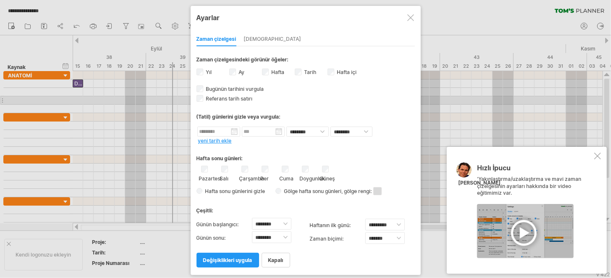
click at [556, 276] on div at bounding box center [305, 139] width 611 height 278
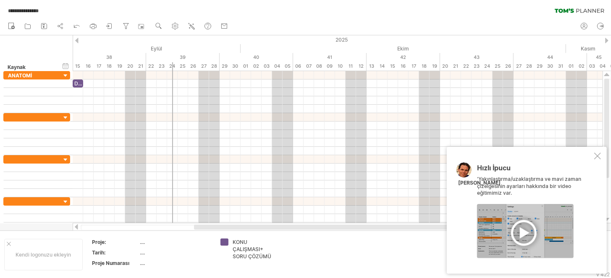
click at [598, 155] on div at bounding box center [597, 155] width 7 height 7
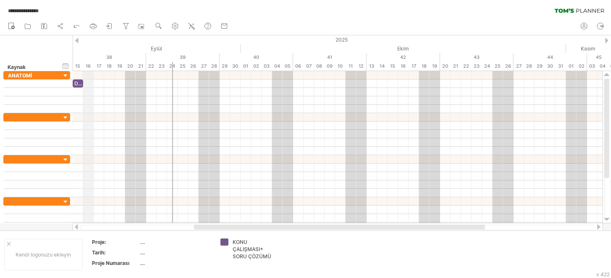
click at [85, 59] on div "38" at bounding box center [109, 57] width 73 height 9
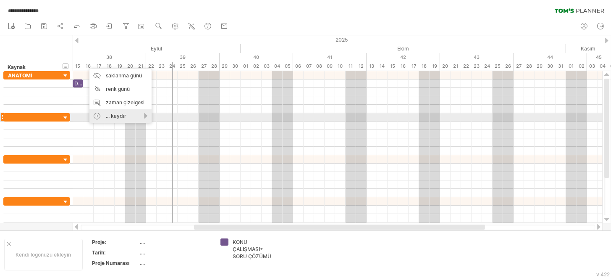
click at [140, 118] on div "... kaydır" at bounding box center [120, 115] width 62 height 13
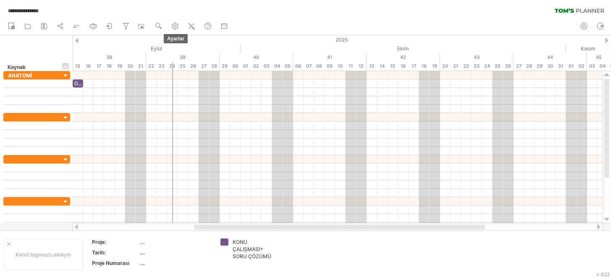
click at [172, 24] on use at bounding box center [175, 26] width 8 height 8
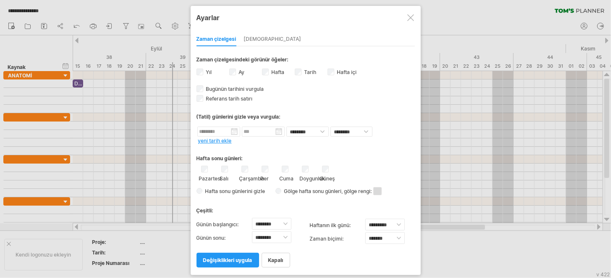
click at [241, 45] on div "Zaman çizelgesi [GEOGRAPHIC_DATA]" at bounding box center [306, 37] width 218 height 18
click at [247, 41] on font "[DEMOGRAPHIC_DATA]" at bounding box center [273, 39] width 58 height 6
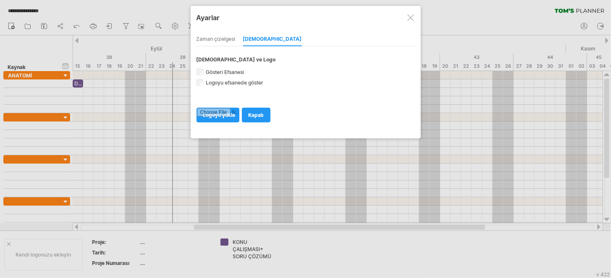
click at [227, 41] on font "Zaman çizelgesi" at bounding box center [216, 39] width 39 height 6
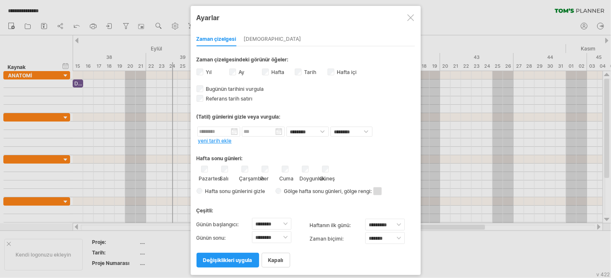
click at [411, 20] on div at bounding box center [410, 17] width 7 height 7
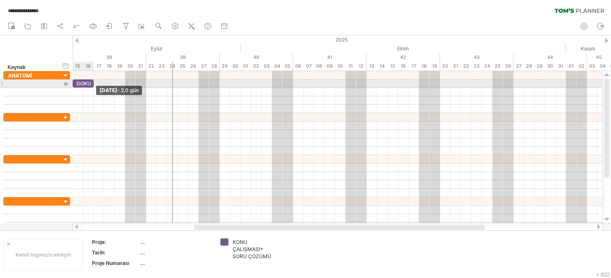
drag, startPoint x: 83, startPoint y: 83, endPoint x: 92, endPoint y: 84, distance: 8.8
click at [92, 84] on div "DOKU" at bounding box center [83, 83] width 21 height 8
click at [55, 83] on div at bounding box center [32, 83] width 49 height 8
click at [50, 84] on input "text" at bounding box center [32, 83] width 49 height 8
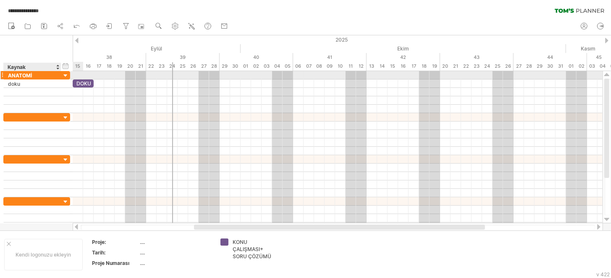
click at [30, 79] on div "ANATOMİ" at bounding box center [32, 75] width 49 height 8
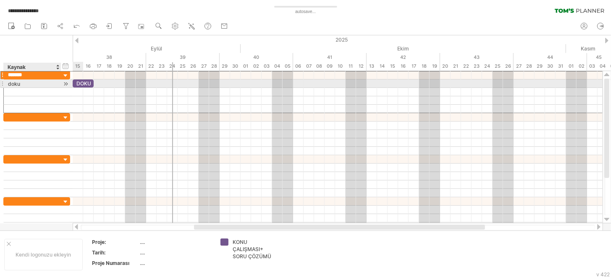
click at [33, 84] on div "doku" at bounding box center [32, 83] width 49 height 8
click at [33, 84] on input "****" at bounding box center [32, 83] width 49 height 8
type input "****"
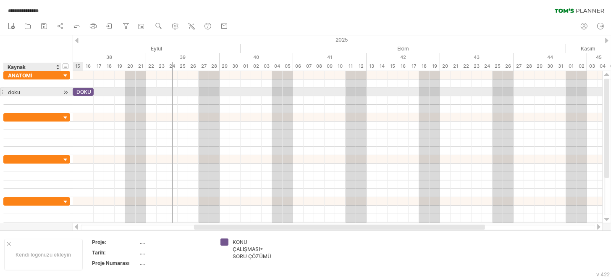
drag, startPoint x: 39, startPoint y: 93, endPoint x: 39, endPoint y: 87, distance: 5.9
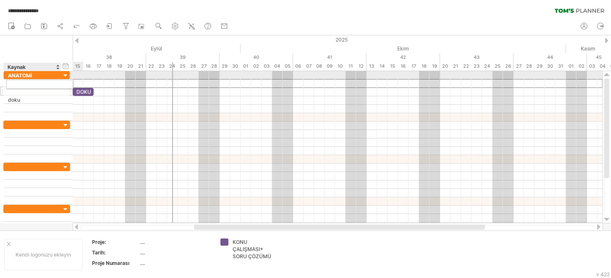
drag, startPoint x: 42, startPoint y: 87, endPoint x: 42, endPoint y: 83, distance: 4.2
drag, startPoint x: 35, startPoint y: 91, endPoint x: 37, endPoint y: 83, distance: 8.3
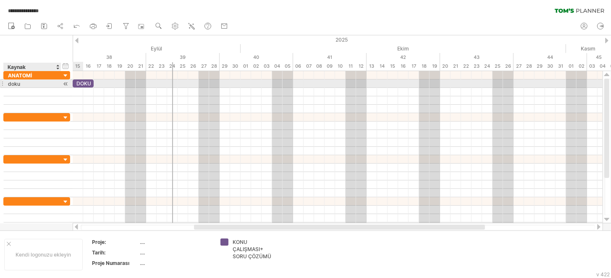
click at [40, 82] on div "doku" at bounding box center [32, 83] width 49 height 8
type input "****"
drag, startPoint x: 40, startPoint y: 82, endPoint x: 16, endPoint y: 83, distance: 24.4
click at [16, 83] on input "****" at bounding box center [32, 83] width 49 height 8
click at [25, 81] on input "****" at bounding box center [32, 83] width 49 height 8
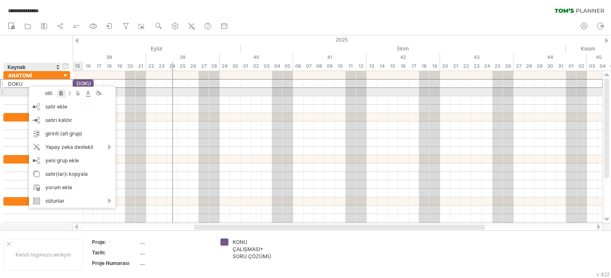
click at [61, 90] on div at bounding box center [61, 93] width 8 height 8
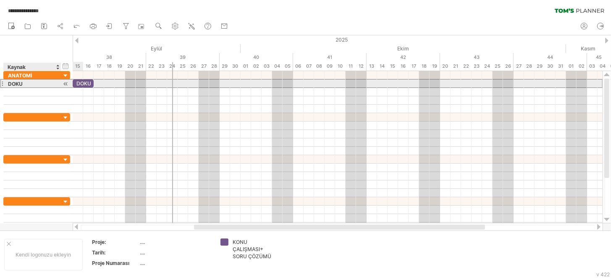
drag, startPoint x: 31, startPoint y: 84, endPoint x: 0, endPoint y: 84, distance: 31.5
click at [0, 84] on div "******* ANATOMİ **** DOKU" at bounding box center [35, 151] width 71 height 160
click at [19, 82] on font "DOKU" at bounding box center [15, 84] width 15 height 6
drag, startPoint x: 30, startPoint y: 82, endPoint x: 12, endPoint y: 82, distance: 18.5
click at [12, 82] on div "DOKU" at bounding box center [32, 83] width 49 height 8
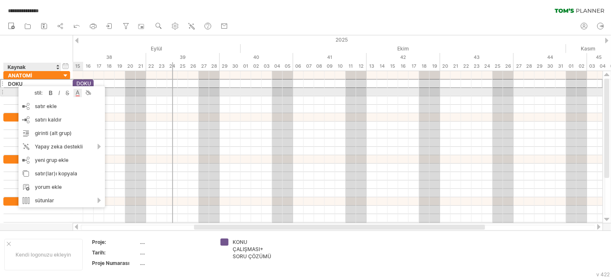
click at [76, 91] on div at bounding box center [77, 93] width 8 height 8
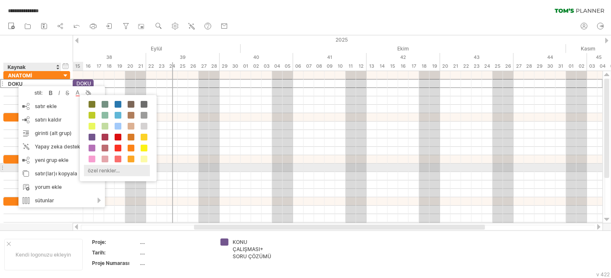
click at [110, 168] on font "özel renkler..." at bounding box center [104, 170] width 32 height 6
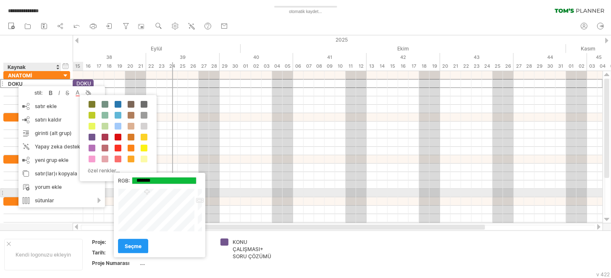
type input "*******"
drag, startPoint x: 164, startPoint y: 206, endPoint x: 145, endPoint y: 190, distance: 24.8
click at [145, 190] on div at bounding box center [157, 209] width 78 height 43
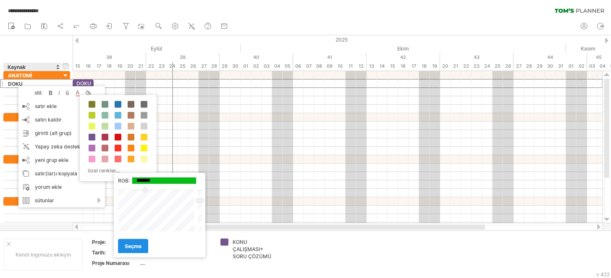
click at [138, 244] on font "seçme" at bounding box center [133, 246] width 17 height 6
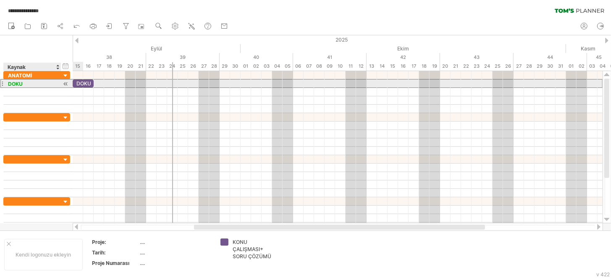
click at [30, 84] on div "DOKU" at bounding box center [32, 83] width 49 height 8
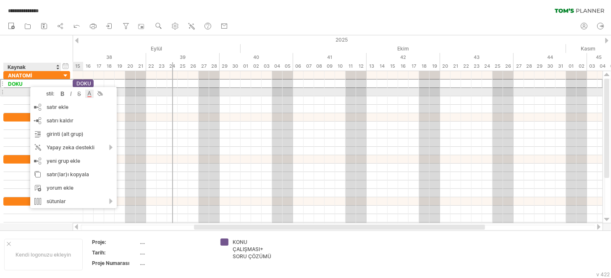
click at [91, 94] on div at bounding box center [89, 93] width 8 height 8
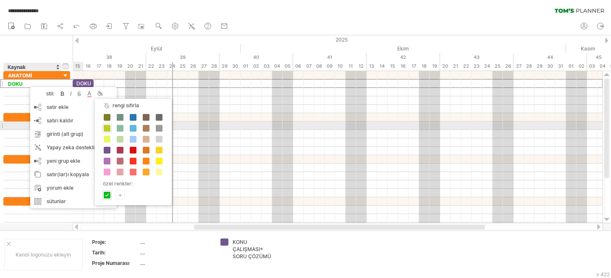
click at [108, 128] on span at bounding box center [107, 128] width 7 height 7
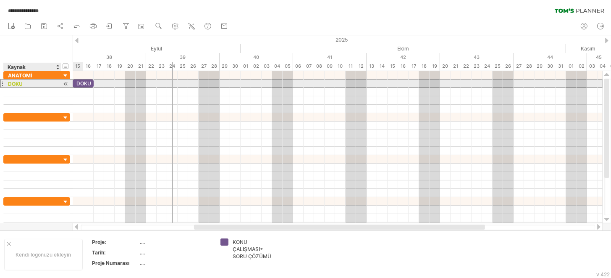
click at [48, 85] on div "DOKU" at bounding box center [32, 83] width 49 height 8
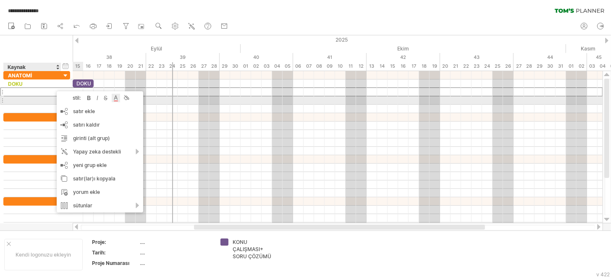
click at [120, 99] on div at bounding box center [116, 98] width 8 height 8
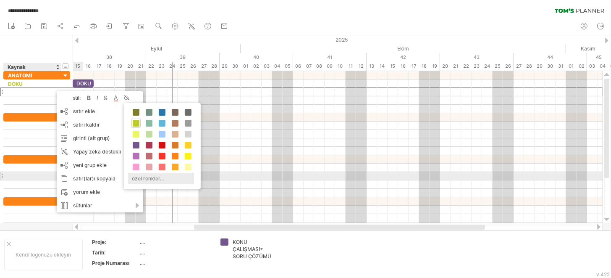
click at [145, 176] on font "özel renkler..." at bounding box center [148, 178] width 32 height 6
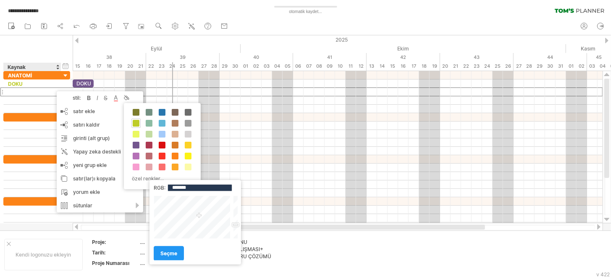
drag, startPoint x: 236, startPoint y: 207, endPoint x: 239, endPoint y: 226, distance: 18.3
click at [238, 226] on div "Kapalı" at bounding box center [196, 216] width 84 height 43
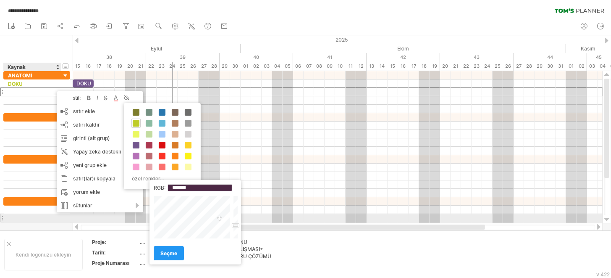
type input "*******"
drag, startPoint x: 200, startPoint y: 217, endPoint x: 215, endPoint y: 218, distance: 15.2
click at [215, 218] on div at bounding box center [193, 216] width 78 height 43
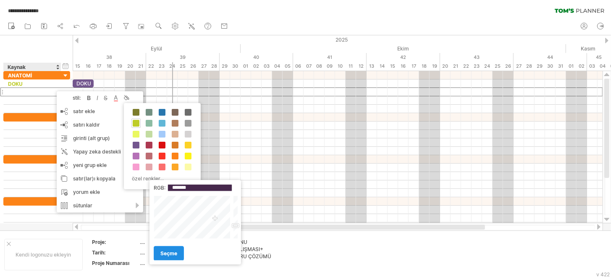
click at [178, 252] on link "seçme" at bounding box center [169, 253] width 30 height 15
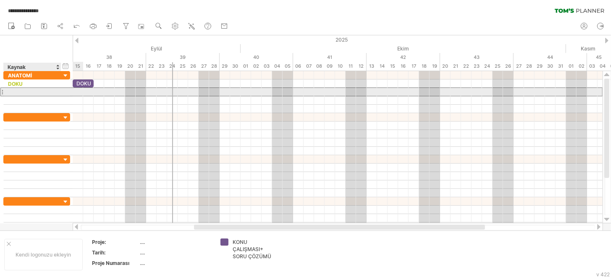
click at [29, 92] on div at bounding box center [32, 92] width 49 height 8
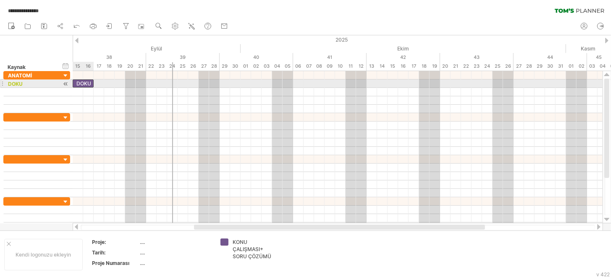
click at [84, 87] on div "DOKU" at bounding box center [83, 83] width 21 height 8
click at [87, 84] on font "****" at bounding box center [84, 83] width 8 height 5
click at [87, 82] on font "****" at bounding box center [84, 83] width 8 height 5
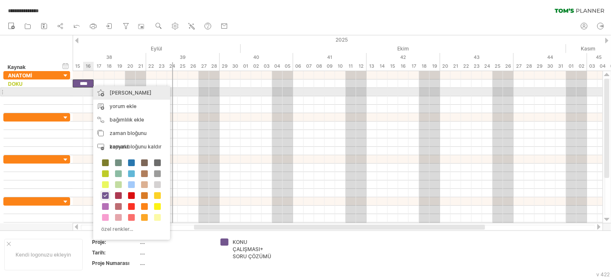
click at [84, 92] on div at bounding box center [338, 92] width 530 height 8
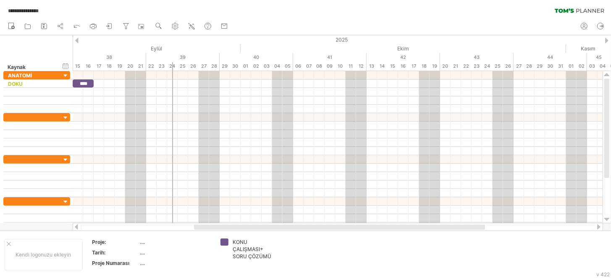
click at [192, 16] on div "**********" at bounding box center [305, 9] width 611 height 18
click at [191, 24] on icon at bounding box center [191, 26] width 8 height 8
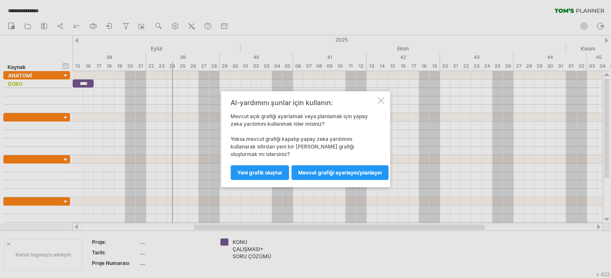
click at [380, 99] on div at bounding box center [381, 100] width 7 height 7
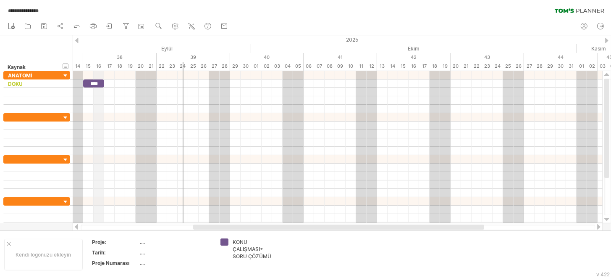
drag, startPoint x: 89, startPoint y: 60, endPoint x: 94, endPoint y: 59, distance: 5.6
click at [94, 59] on div "38" at bounding box center [119, 57] width 73 height 9
click at [89, 70] on div "15" at bounding box center [88, 66] width 10 height 9
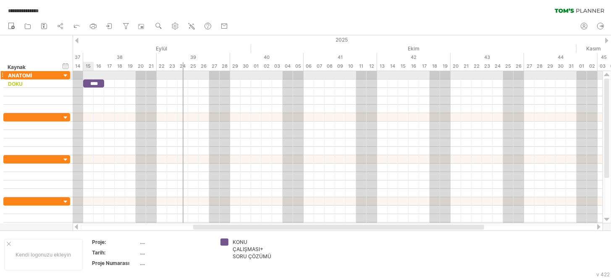
click at [84, 79] on span at bounding box center [82, 83] width 3 height 8
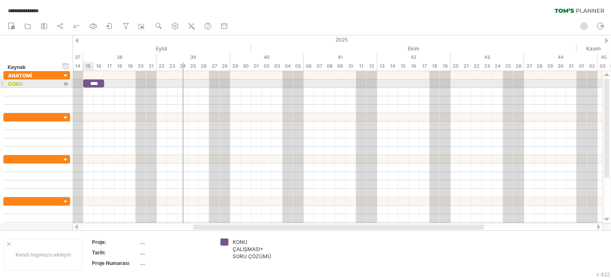
click at [90, 83] on font "****" at bounding box center [94, 83] width 8 height 5
drag, startPoint x: 90, startPoint y: 83, endPoint x: 81, endPoint y: 84, distance: 8.9
click at [81, 84] on font "****" at bounding box center [84, 83] width 8 height 5
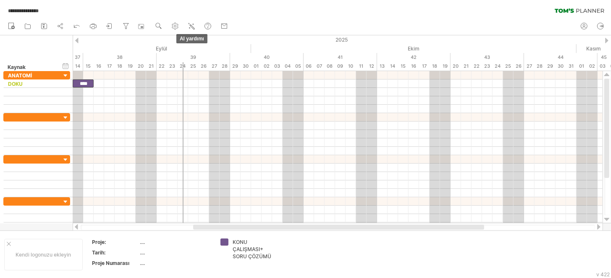
click at [202, 25] on ul "yeni açık" at bounding box center [118, 27] width 228 height 18
click at [191, 25] on icon at bounding box center [191, 26] width 8 height 8
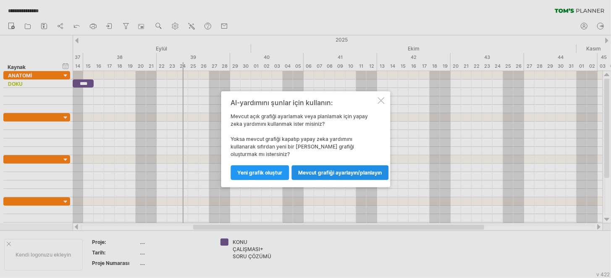
click at [344, 173] on font "Mevcut grafiği ayarlayın/planlayın" at bounding box center [340, 172] width 84 height 6
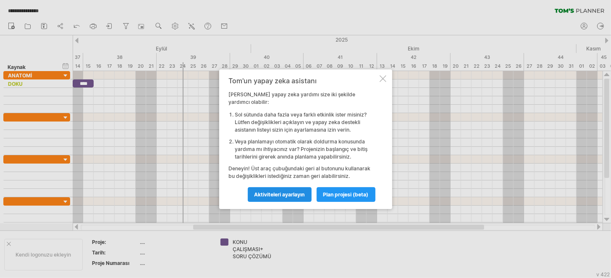
click at [299, 194] on link "Aktiviteleri ayarlayın" at bounding box center [280, 194] width 64 height 15
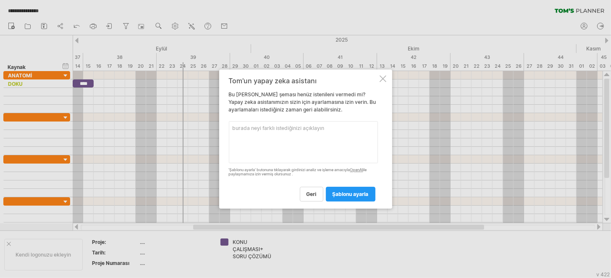
click at [292, 138] on textarea at bounding box center [303, 142] width 149 height 42
type textarea "günlerin sütunlarını 3 kare boyutuna çıkar"
click at [333, 199] on link "şablonu ayarla" at bounding box center [351, 193] width 50 height 15
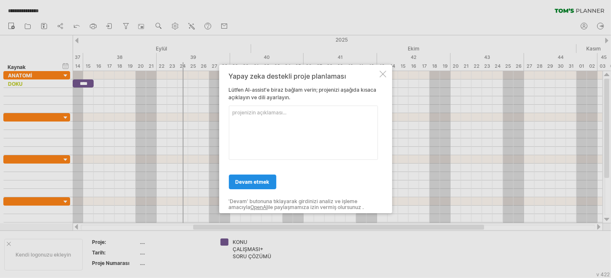
click at [264, 179] on font "devam etmek" at bounding box center [253, 181] width 34 height 6
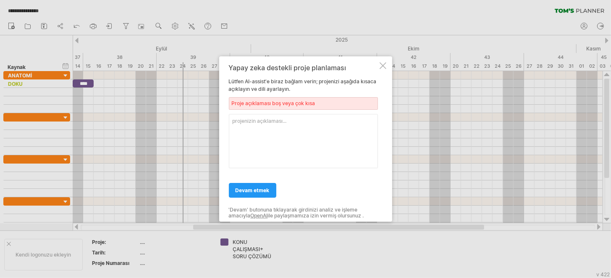
click at [282, 139] on textarea at bounding box center [303, 141] width 149 height 54
type textarea "sutunu 3 kare büyüklüğünde ayarla"
click at [241, 184] on link "devam etmek" at bounding box center [252, 190] width 47 height 15
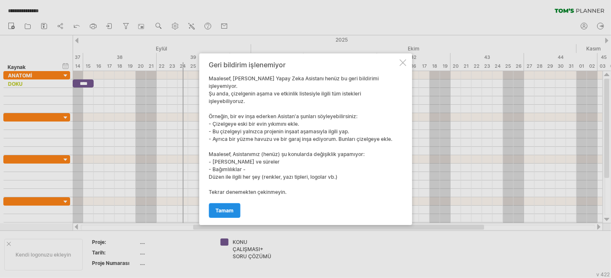
click at [228, 207] on font "Tamam" at bounding box center [224, 210] width 18 height 6
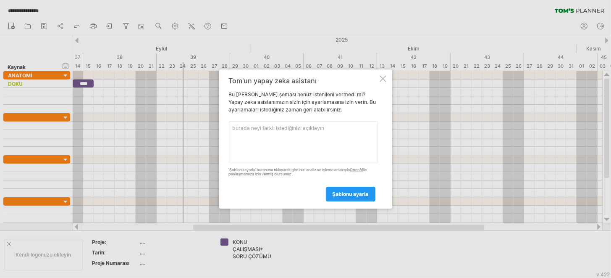
click at [319, 192] on div "şablonu ayarla" at bounding box center [303, 189] width 149 height 21
click at [387, 76] on div "[PERSON_NAME] yapay zeka asistanı Bu [PERSON_NAME] şeması henüz istenileni verm…" at bounding box center [305, 138] width 173 height 139
click at [384, 80] on div at bounding box center [383, 78] width 7 height 7
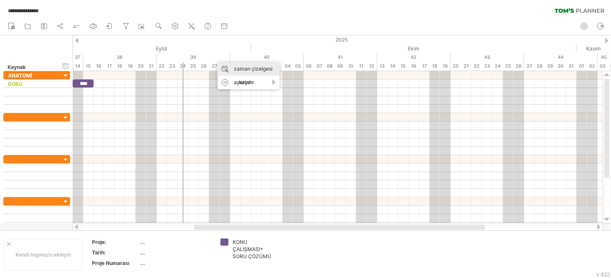
click at [233, 66] on div "zaman çizelgesi ayarları" at bounding box center [249, 75] width 62 height 27
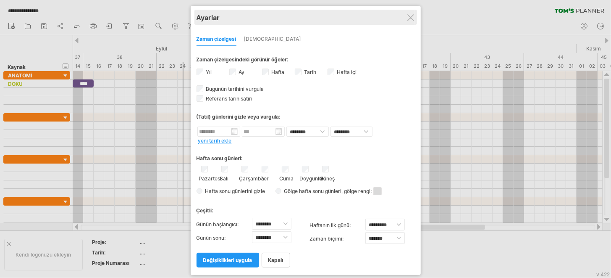
click at [409, 21] on div "Ayarlar" at bounding box center [306, 17] width 218 height 15
click at [414, 16] on div "Ayarlar" at bounding box center [306, 17] width 218 height 15
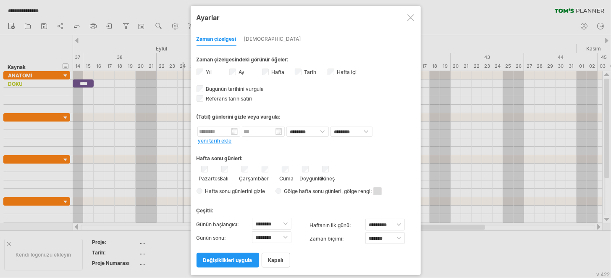
drag, startPoint x: 281, startPoint y: 251, endPoint x: 282, endPoint y: 257, distance: 6.8
click at [281, 252] on link "kapalı" at bounding box center [276, 259] width 29 height 15
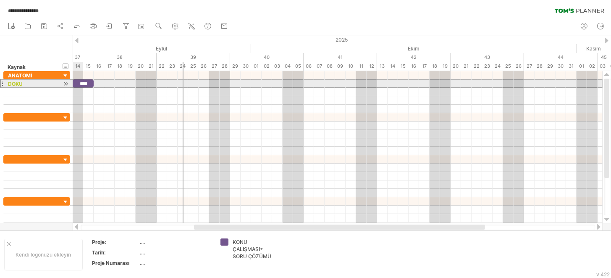
click at [70, 84] on div "**** DOKU" at bounding box center [36, 83] width 67 height 9
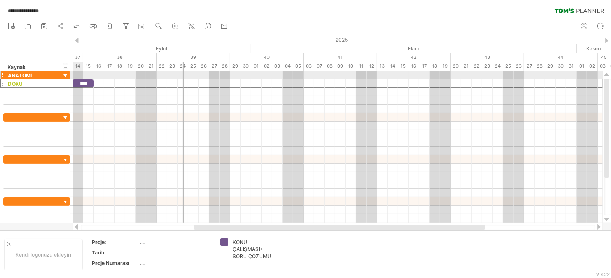
click at [82, 79] on div "****" at bounding box center [83, 83] width 21 height 8
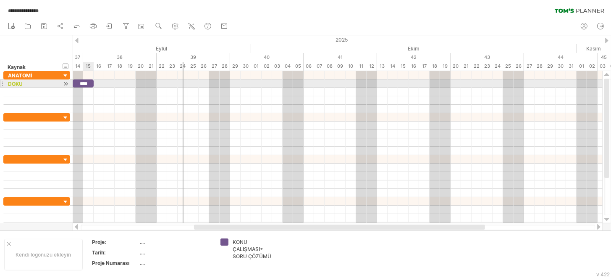
click at [87, 82] on font "****" at bounding box center [84, 83] width 8 height 5
click at [86, 82] on font "****" at bounding box center [84, 83] width 8 height 5
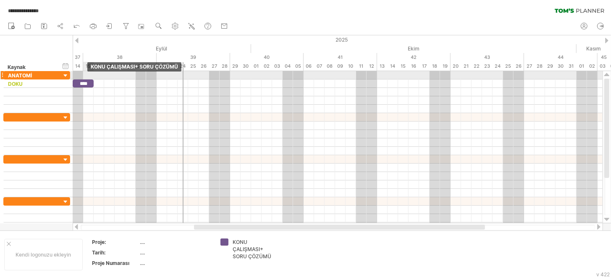
click at [87, 79] on div "****" at bounding box center [83, 83] width 21 height 8
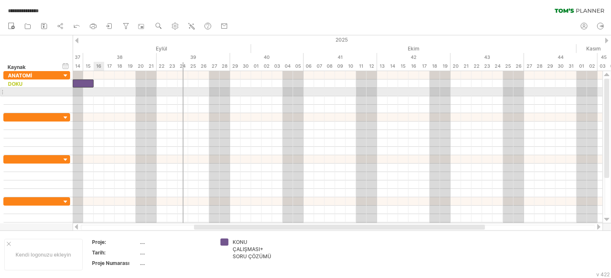
click at [98, 99] on div at bounding box center [338, 100] width 530 height 8
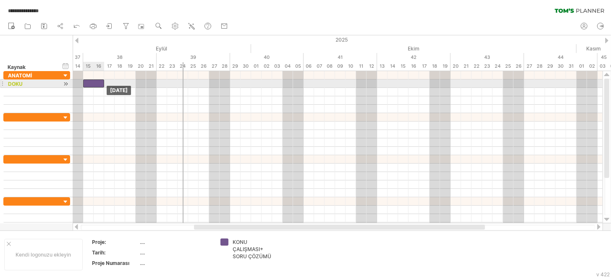
drag, startPoint x: 86, startPoint y: 81, endPoint x: 98, endPoint y: 82, distance: 12.2
click at [98, 82] on div at bounding box center [93, 83] width 21 height 8
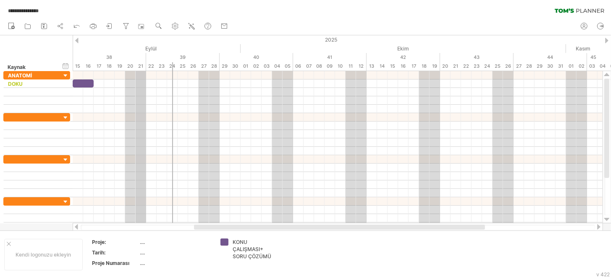
drag, startPoint x: 143, startPoint y: 51, endPoint x: 136, endPoint y: 51, distance: 6.3
click at [136, 51] on div "Eylül" at bounding box center [83, 48] width 315 height 9
click at [173, 68] on font "24" at bounding box center [173, 66] width 6 height 6
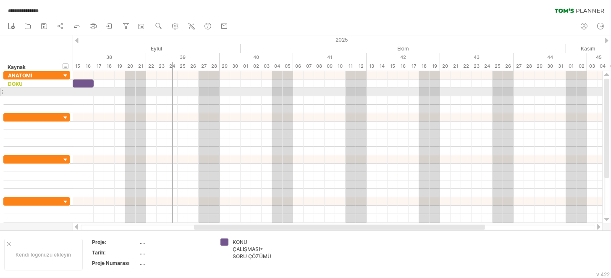
click at [172, 93] on div at bounding box center [172, 147] width 1 height 152
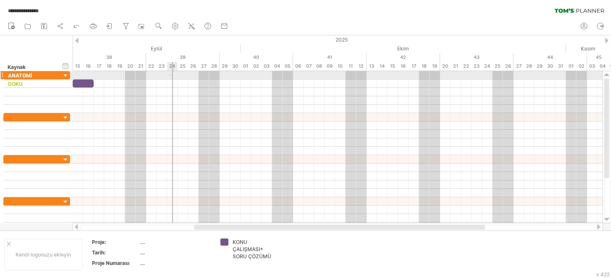
drag, startPoint x: 173, startPoint y: 75, endPoint x: 169, endPoint y: 76, distance: 4.3
click at [169, 76] on div at bounding box center [338, 75] width 530 height 8
click at [173, 76] on div at bounding box center [338, 75] width 530 height 8
drag, startPoint x: 172, startPoint y: 76, endPoint x: 187, endPoint y: 77, distance: 15.5
click at [187, 77] on div "[DATE] [DATE]" at bounding box center [338, 147] width 530 height 152
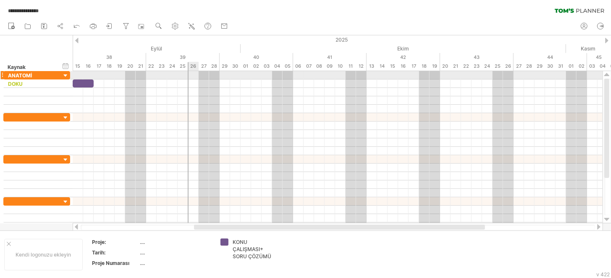
click at [188, 77] on div at bounding box center [188, 147] width 1 height 152
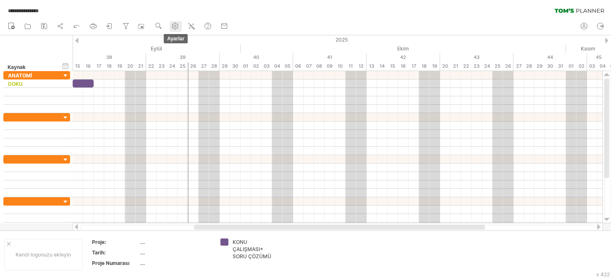
click at [172, 26] on use at bounding box center [175, 26] width 8 height 8
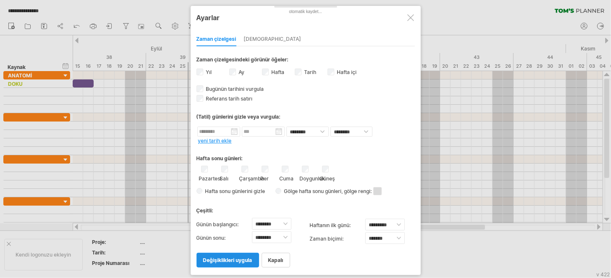
click at [235, 260] on link "değişiklikleri uygula" at bounding box center [228, 259] width 63 height 15
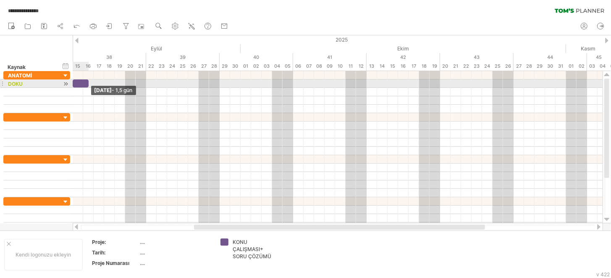
drag, startPoint x: 92, startPoint y: 84, endPoint x: 87, endPoint y: 83, distance: 5.1
click at [87, 83] on span at bounding box center [88, 83] width 3 height 8
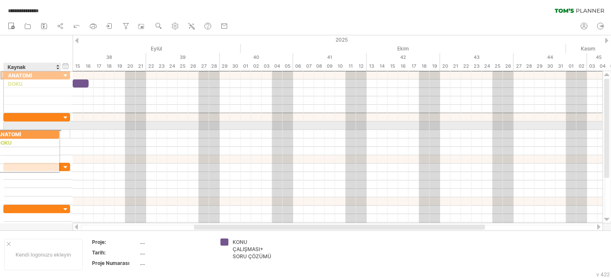
drag, startPoint x: 37, startPoint y: 74, endPoint x: 23, endPoint y: 133, distance: 59.9
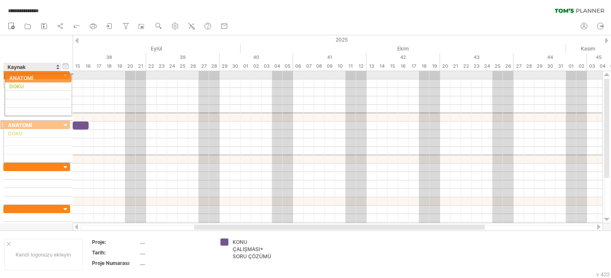
drag, startPoint x: 38, startPoint y: 118, endPoint x: 37, endPoint y: 76, distance: 42.0
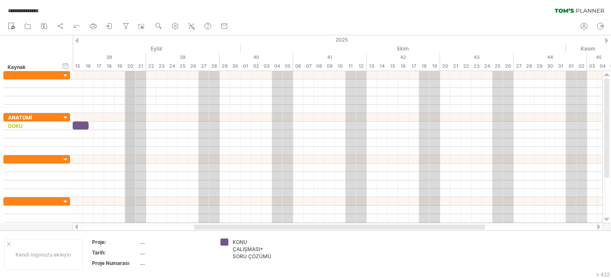
click at [129, 63] on font "20" at bounding box center [131, 66] width 6 height 6
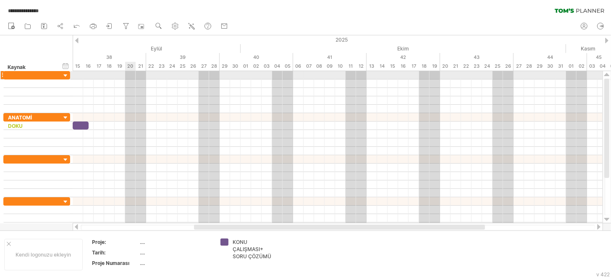
click at [115, 70] on div "19" at bounding box center [120, 66] width 10 height 9
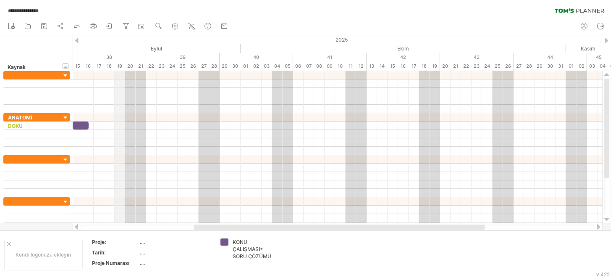
click at [120, 65] on font "19" at bounding box center [120, 66] width 5 height 6
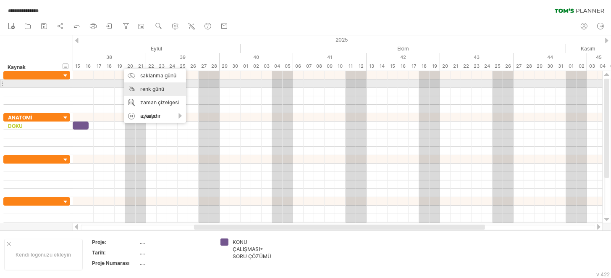
click at [148, 85] on div "renk günü" at bounding box center [155, 88] width 62 height 13
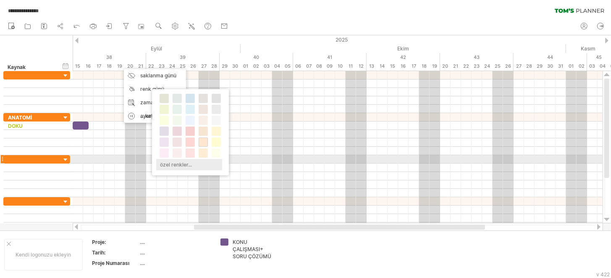
click at [175, 161] on font "özel renkler..." at bounding box center [176, 164] width 32 height 6
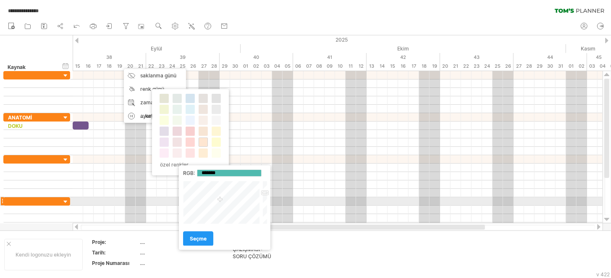
type input "*******"
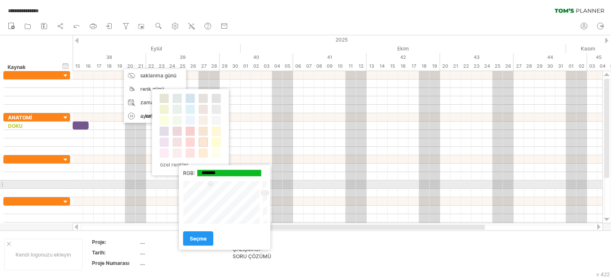
drag, startPoint x: 220, startPoint y: 199, endPoint x: 210, endPoint y: 184, distance: 18.3
click at [210, 184] on div at bounding box center [222, 202] width 78 height 43
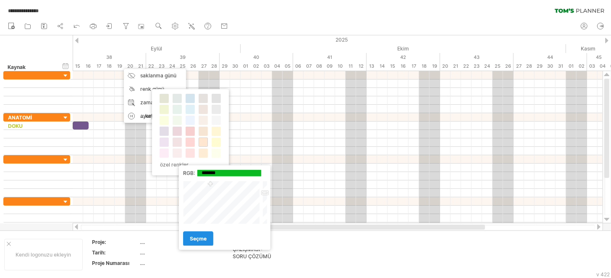
click at [202, 240] on font "seçme" at bounding box center [198, 238] width 17 height 6
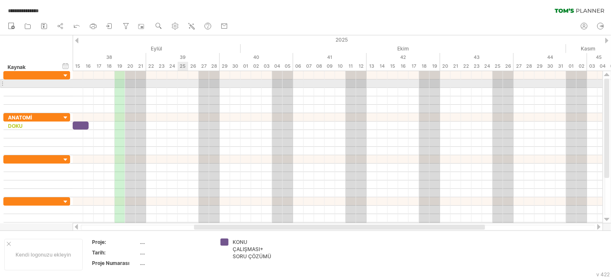
click at [179, 79] on div at bounding box center [338, 83] width 530 height 8
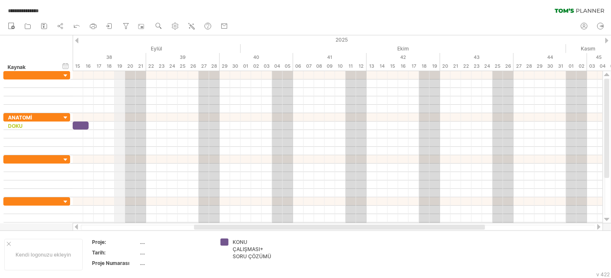
click at [119, 66] on font "19" at bounding box center [120, 66] width 5 height 6
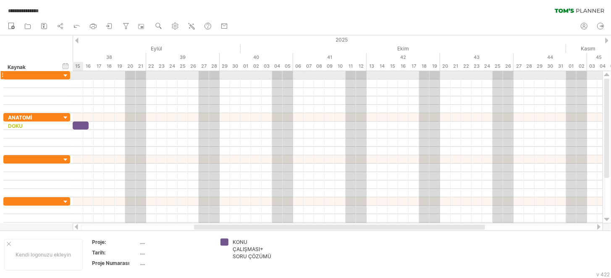
click at [82, 74] on div at bounding box center [338, 75] width 530 height 8
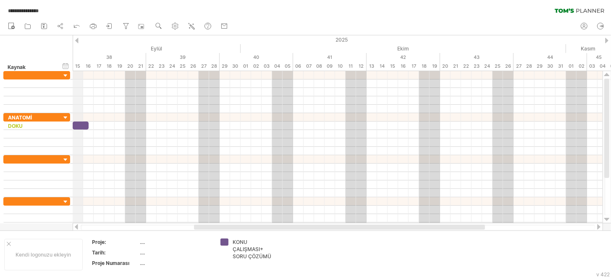
click at [81, 63] on div "15" at bounding box center [78, 66] width 10 height 9
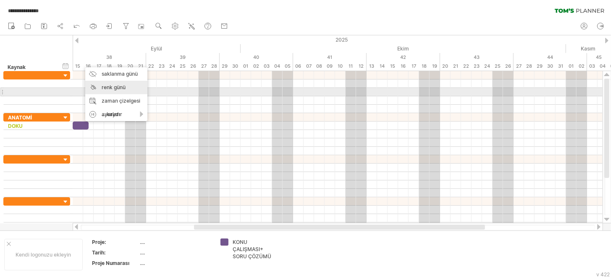
click at [115, 89] on font "renk günü" at bounding box center [114, 87] width 24 height 6
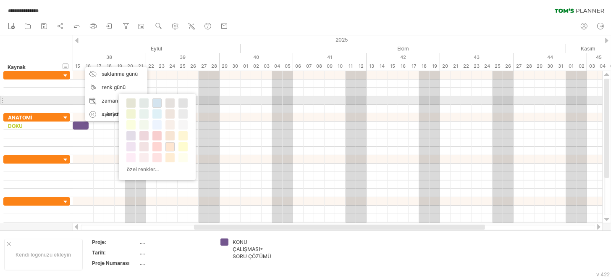
click at [157, 101] on span at bounding box center [157, 103] width 7 height 7
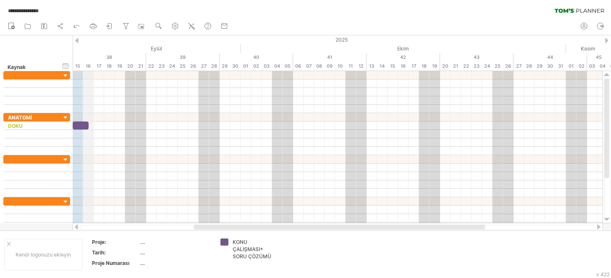
click at [87, 66] on font "16" at bounding box center [88, 66] width 5 height 6
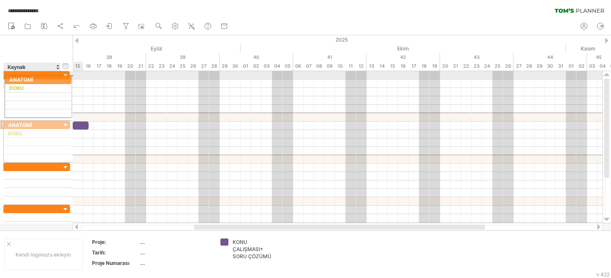
drag, startPoint x: 40, startPoint y: 117, endPoint x: 39, endPoint y: 77, distance: 40.3
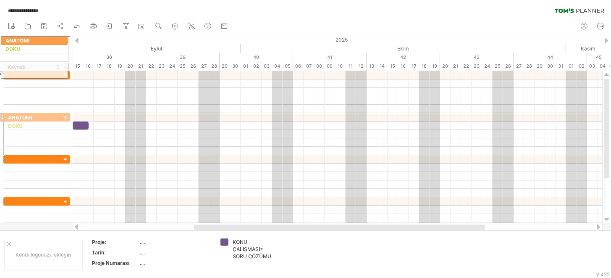
drag, startPoint x: 34, startPoint y: 118, endPoint x: 29, endPoint y: 40, distance: 78.7
click at [29, 40] on div "**********" at bounding box center [305, 139] width 611 height 278
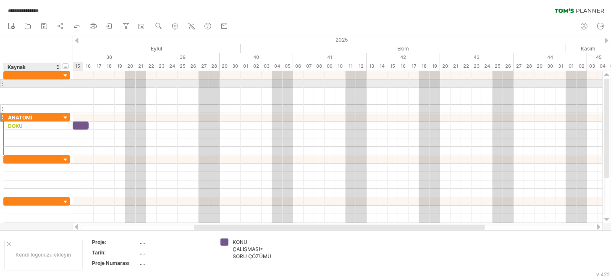
drag, startPoint x: 30, startPoint y: 114, endPoint x: 21, endPoint y: 104, distance: 13.1
click at [18, 100] on div "******* ANATOMİ **** DOKU" at bounding box center [36, 151] width 67 height 160
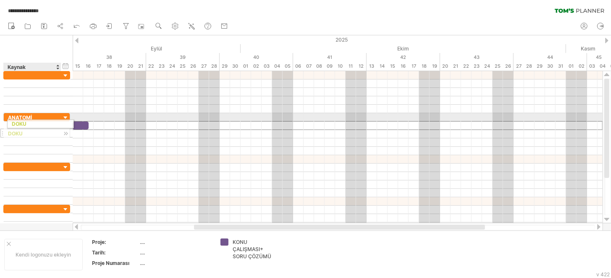
drag, startPoint x: 39, startPoint y: 121, endPoint x: 48, endPoint y: 122, distance: 9.3
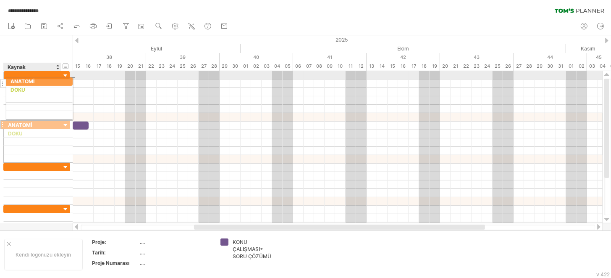
drag, startPoint x: 33, startPoint y: 118, endPoint x: 46, endPoint y: 80, distance: 40.4
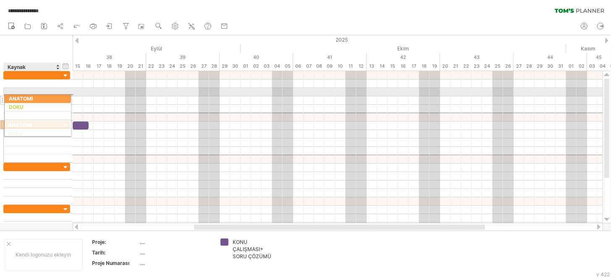
drag, startPoint x: 33, startPoint y: 118, endPoint x: 32, endPoint y: 97, distance: 21.0
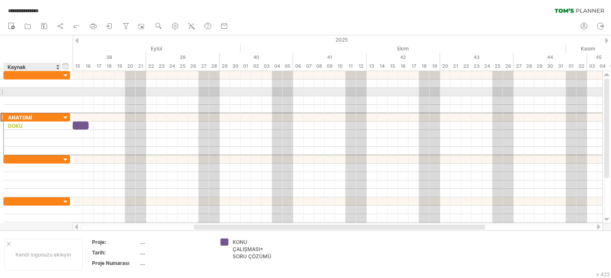
drag, startPoint x: 30, startPoint y: 117, endPoint x: 30, endPoint y: 93, distance: 24.4
click at [30, 93] on div "******* ANATOMİ **** DOKU" at bounding box center [36, 151] width 67 height 160
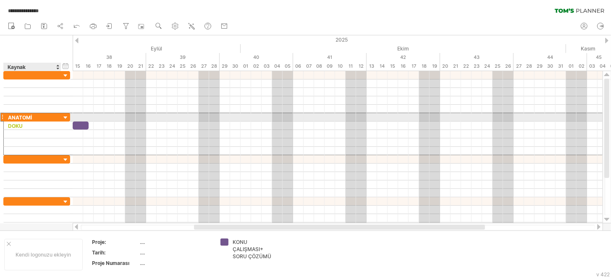
drag, startPoint x: 32, startPoint y: 113, endPoint x: 45, endPoint y: 115, distance: 13.1
click at [45, 115] on div "ANATOMİ" at bounding box center [32, 117] width 49 height 8
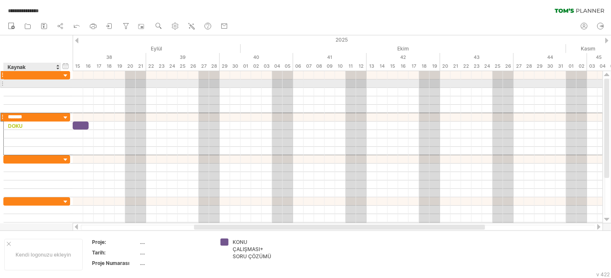
drag, startPoint x: 38, startPoint y: 118, endPoint x: 38, endPoint y: 76, distance: 42.4
click at [38, 76] on div "******* ANATOMİ **** DOKU" at bounding box center [36, 151] width 67 height 160
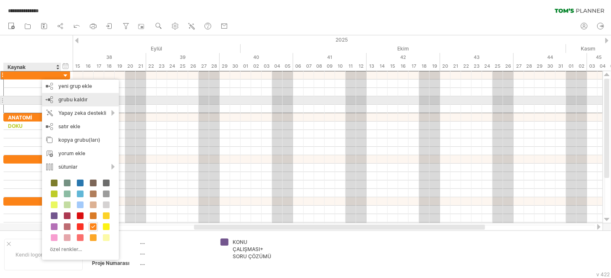
click at [65, 97] on font "grubu kaldır" at bounding box center [72, 99] width 29 height 6
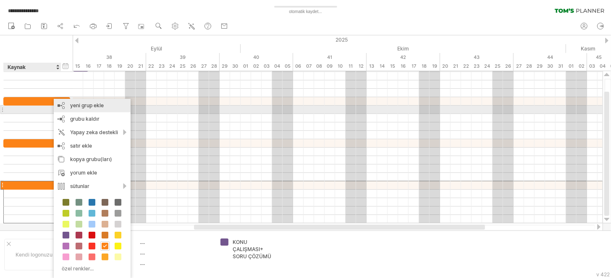
click at [87, 107] on font "yeni grup ekle" at bounding box center [87, 105] width 34 height 6
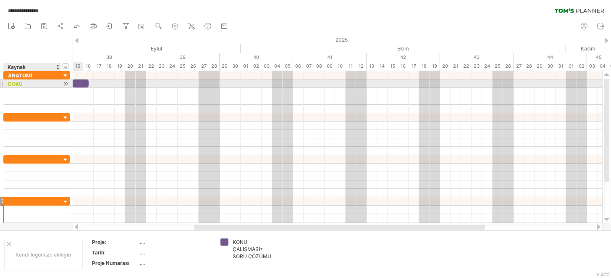
click at [64, 84] on div at bounding box center [66, 83] width 8 height 9
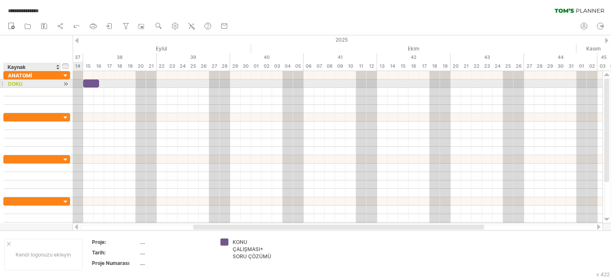
click at [66, 84] on div at bounding box center [66, 83] width 8 height 9
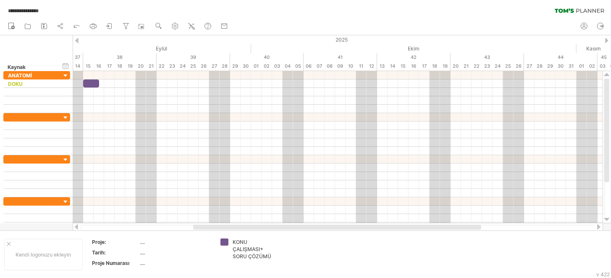
click at [78, 42] on div at bounding box center [76, 40] width 3 height 5
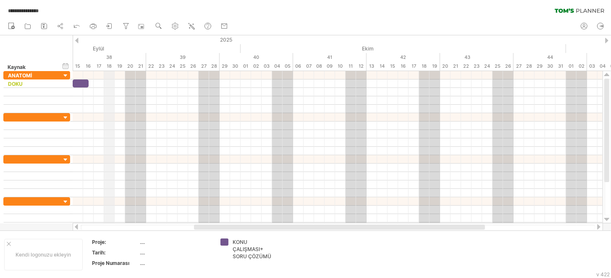
drag, startPoint x: 216, startPoint y: 62, endPoint x: 104, endPoint y: 67, distance: 112.2
